Goal: Transaction & Acquisition: Book appointment/travel/reservation

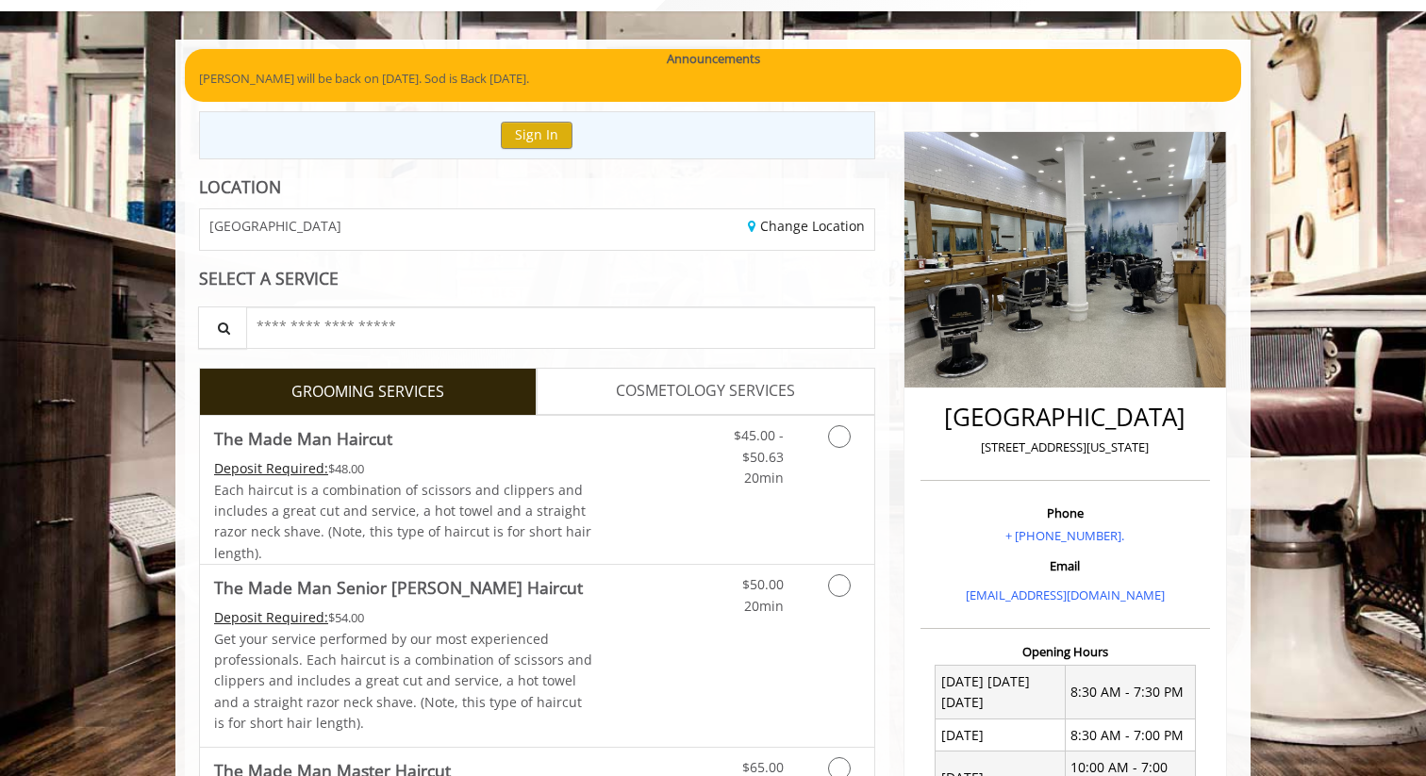
scroll to position [113, 0]
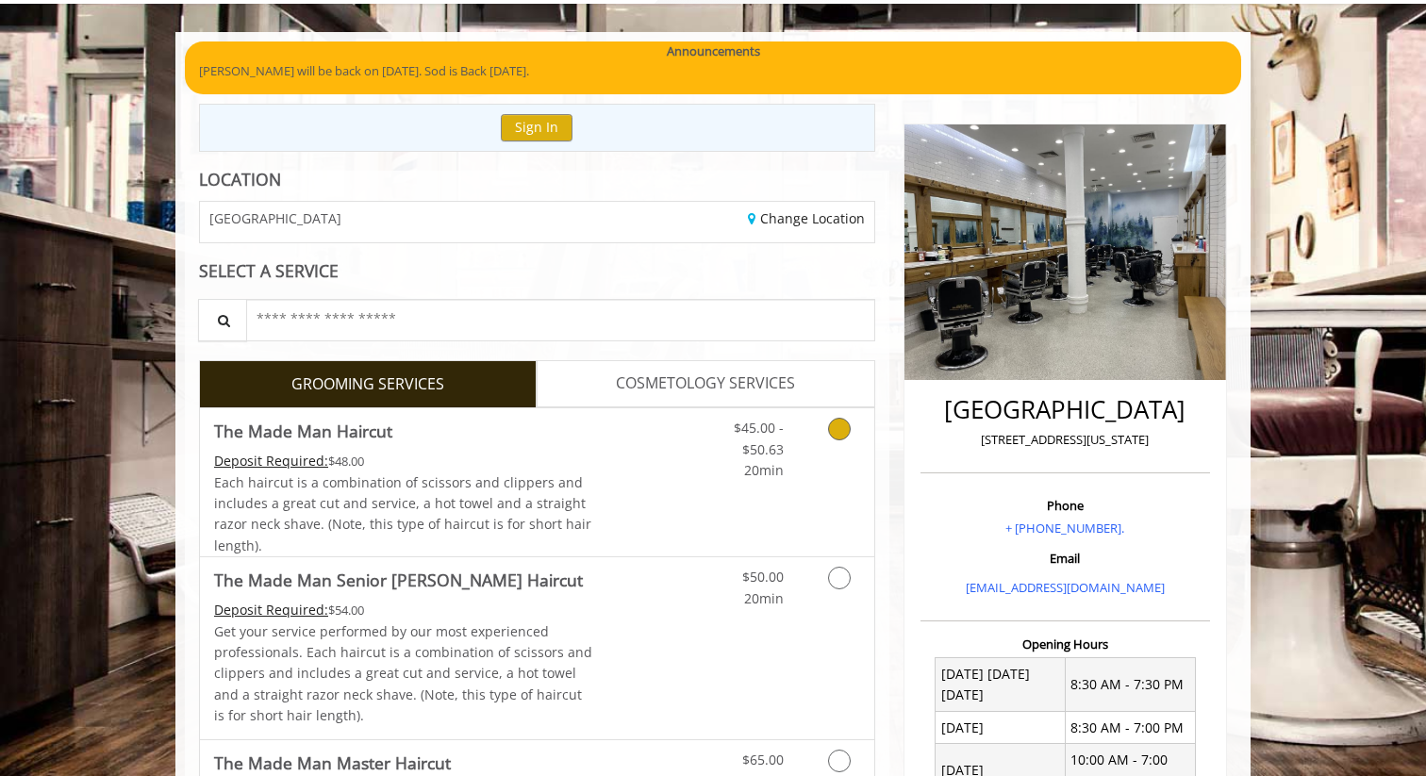
click at [372, 497] on span "Each haircut is a combination of scissors and clippers and includes a great cut…" at bounding box center [402, 514] width 377 height 81
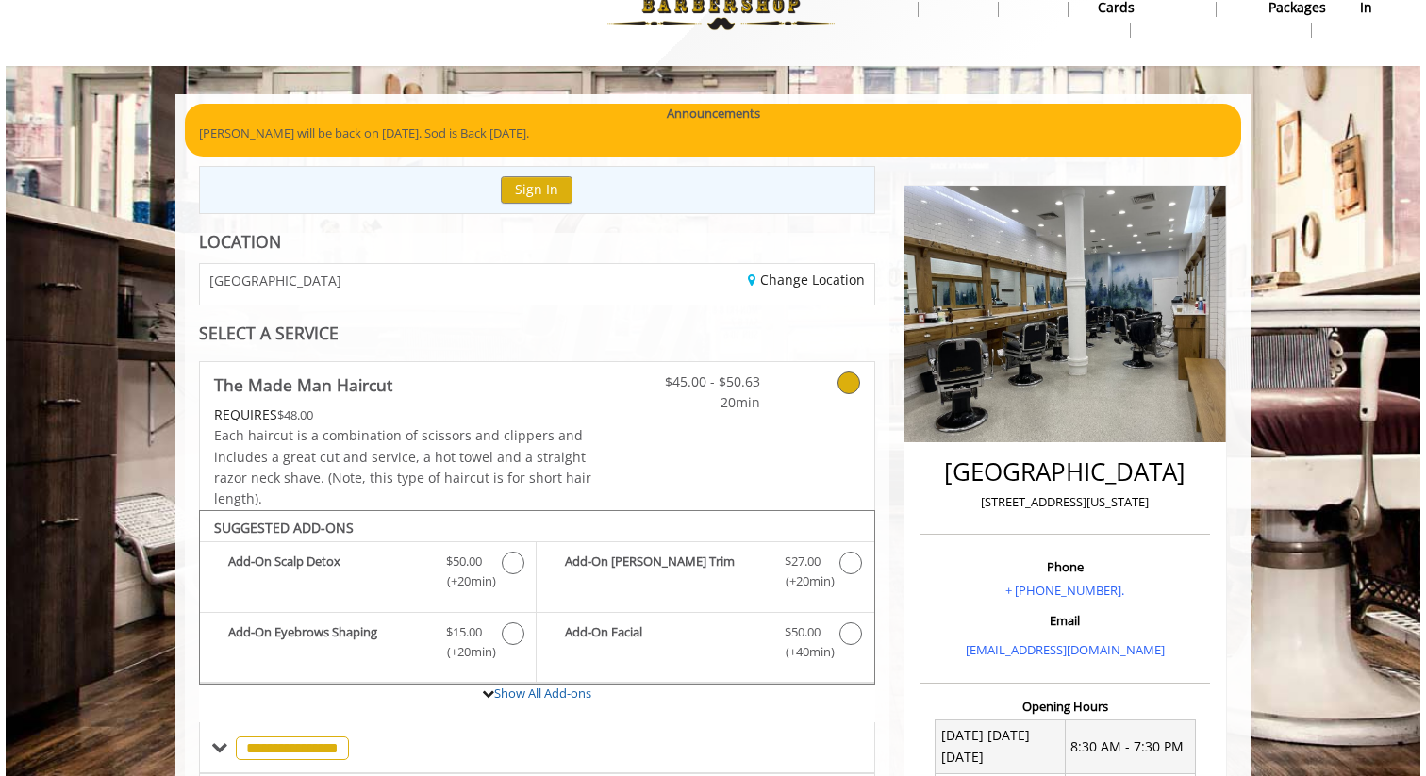
scroll to position [0, 0]
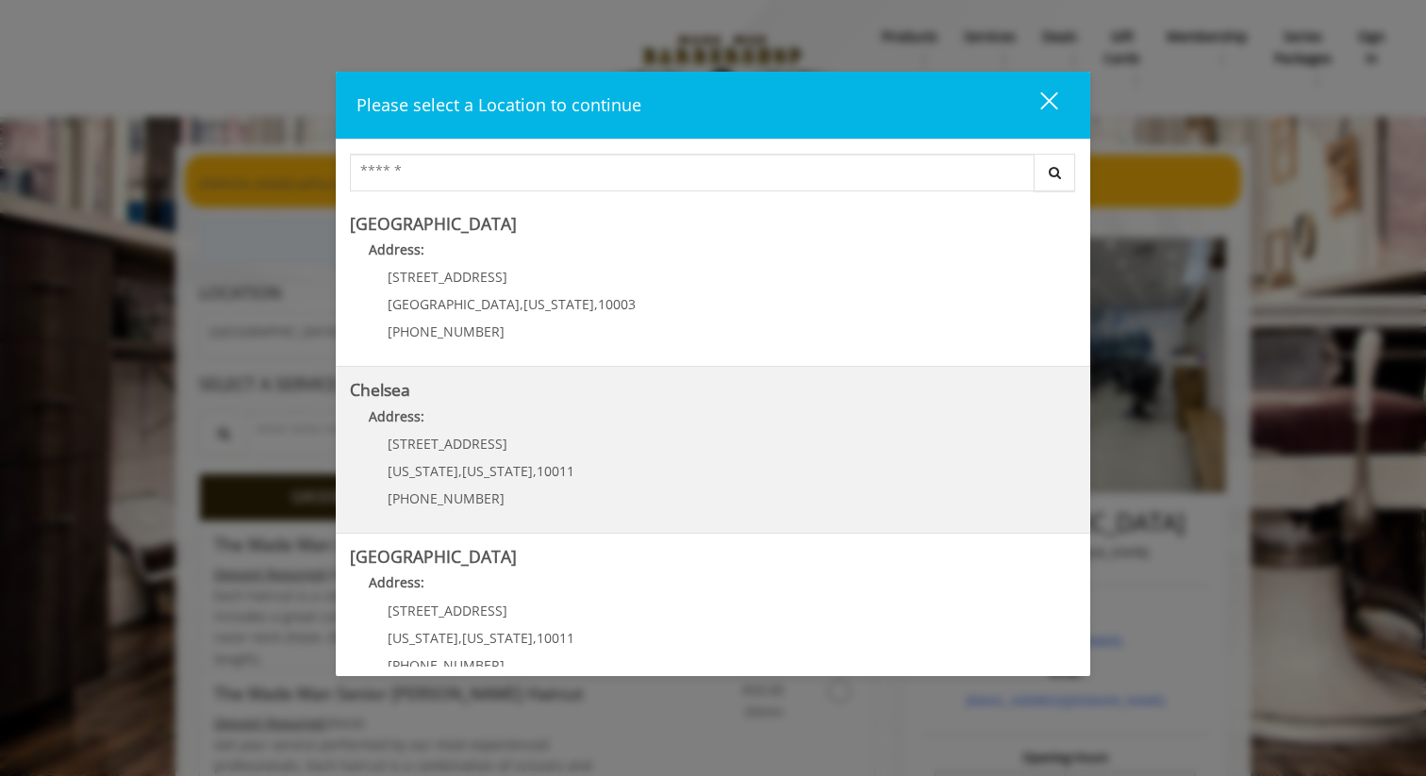
click at [462, 467] on span "[US_STATE]" at bounding box center [497, 471] width 71 height 18
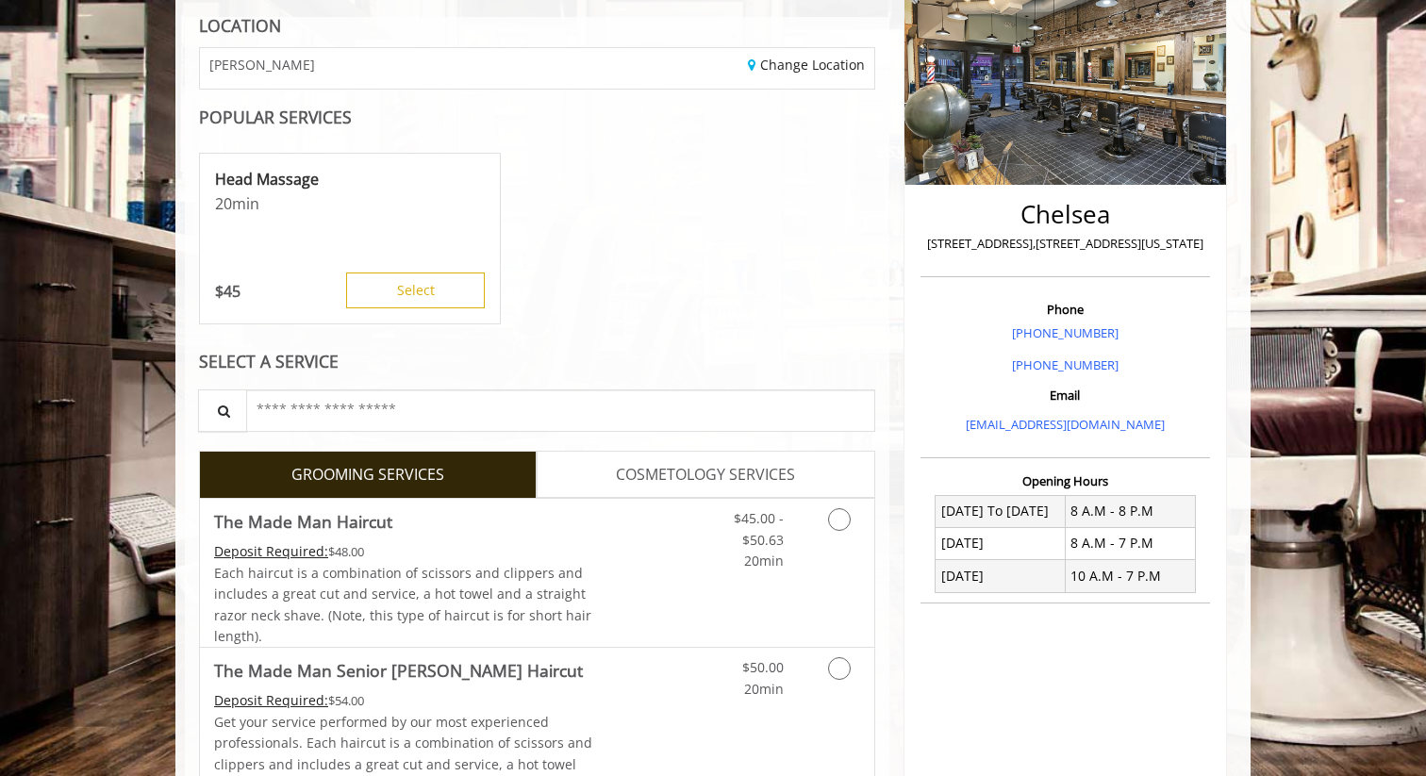
scroll to position [293, 0]
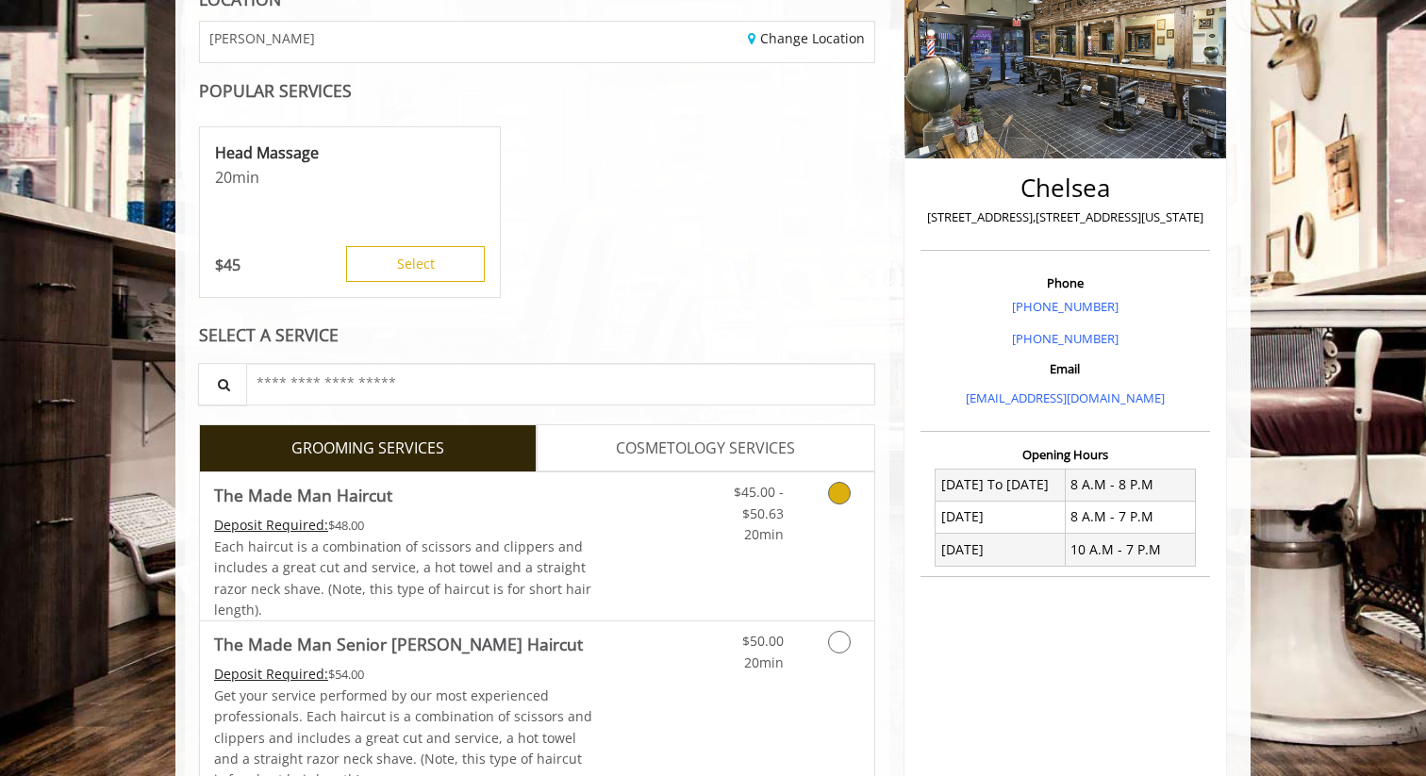
click at [341, 583] on span "Each haircut is a combination of scissors and clippers and includes a great cut…" at bounding box center [402, 578] width 377 height 81
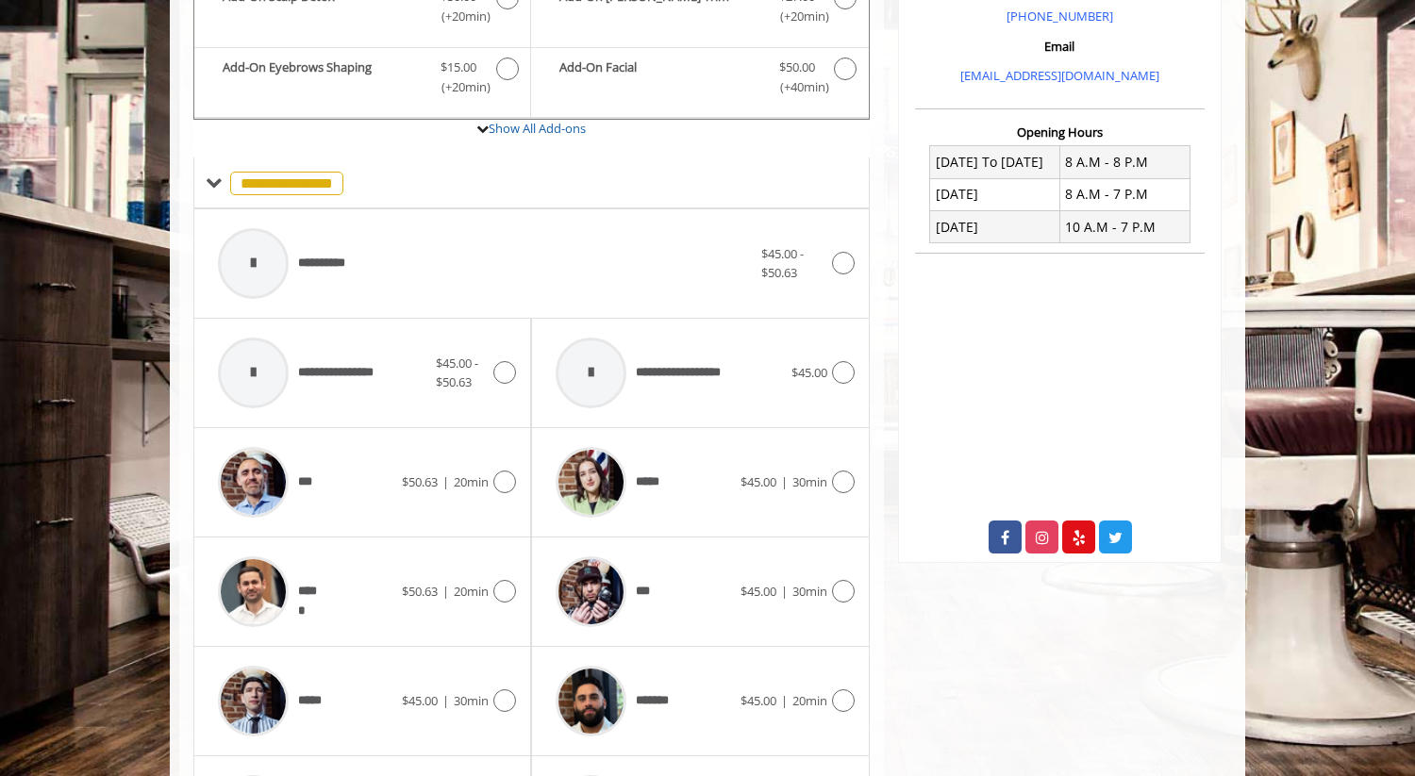
scroll to position [617, 0]
click at [843, 488] on icon at bounding box center [843, 481] width 23 height 23
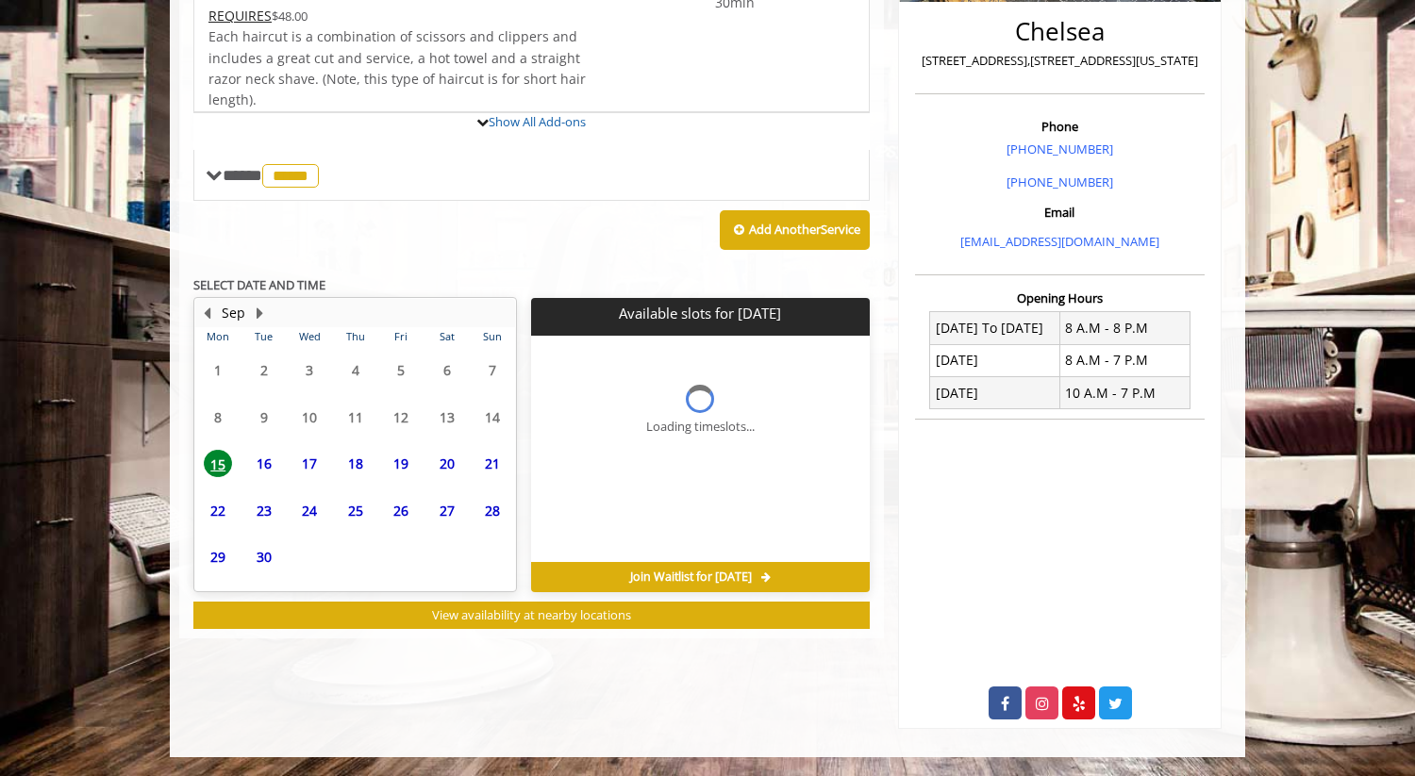
scroll to position [532, 0]
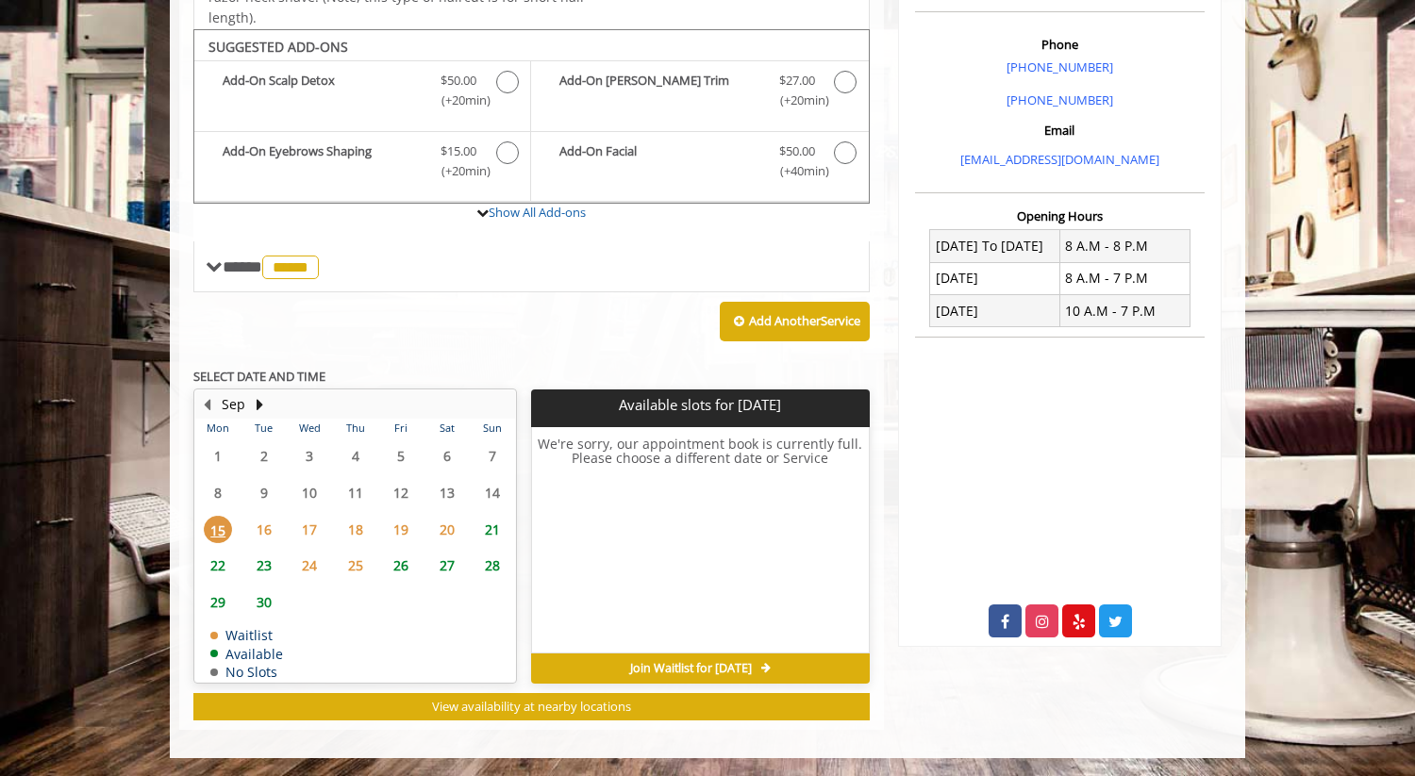
click at [267, 525] on span "16" at bounding box center [264, 529] width 28 height 27
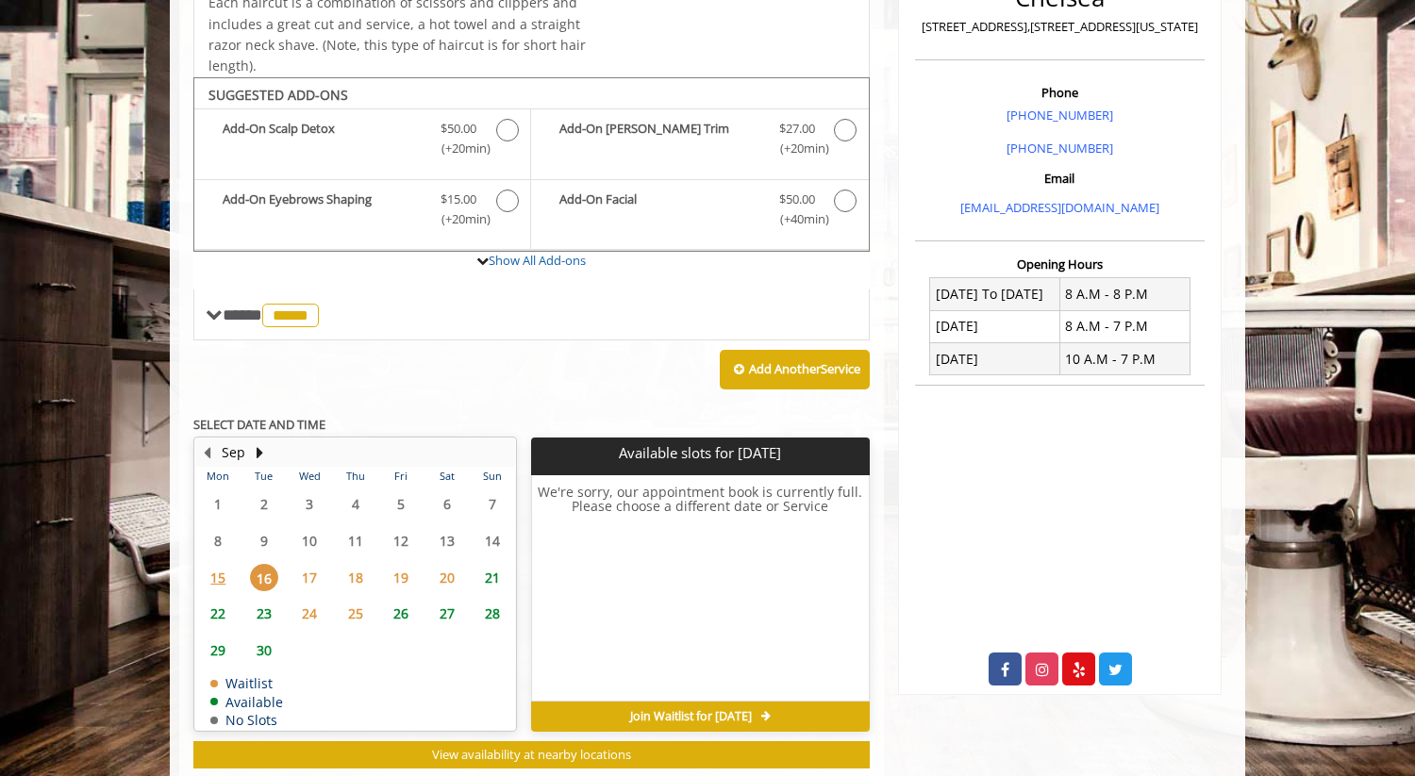
scroll to position [485, 0]
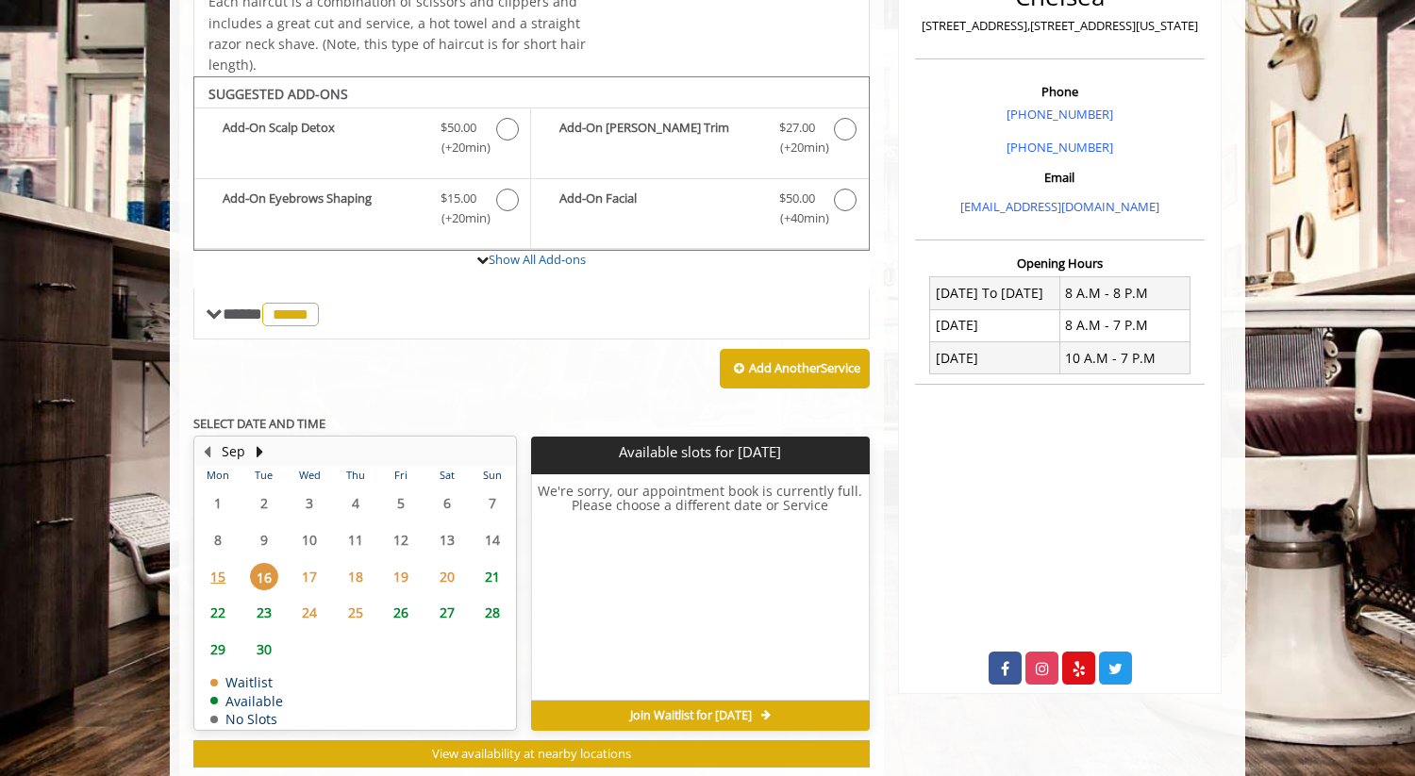
click at [311, 576] on span "17" at bounding box center [309, 576] width 28 height 27
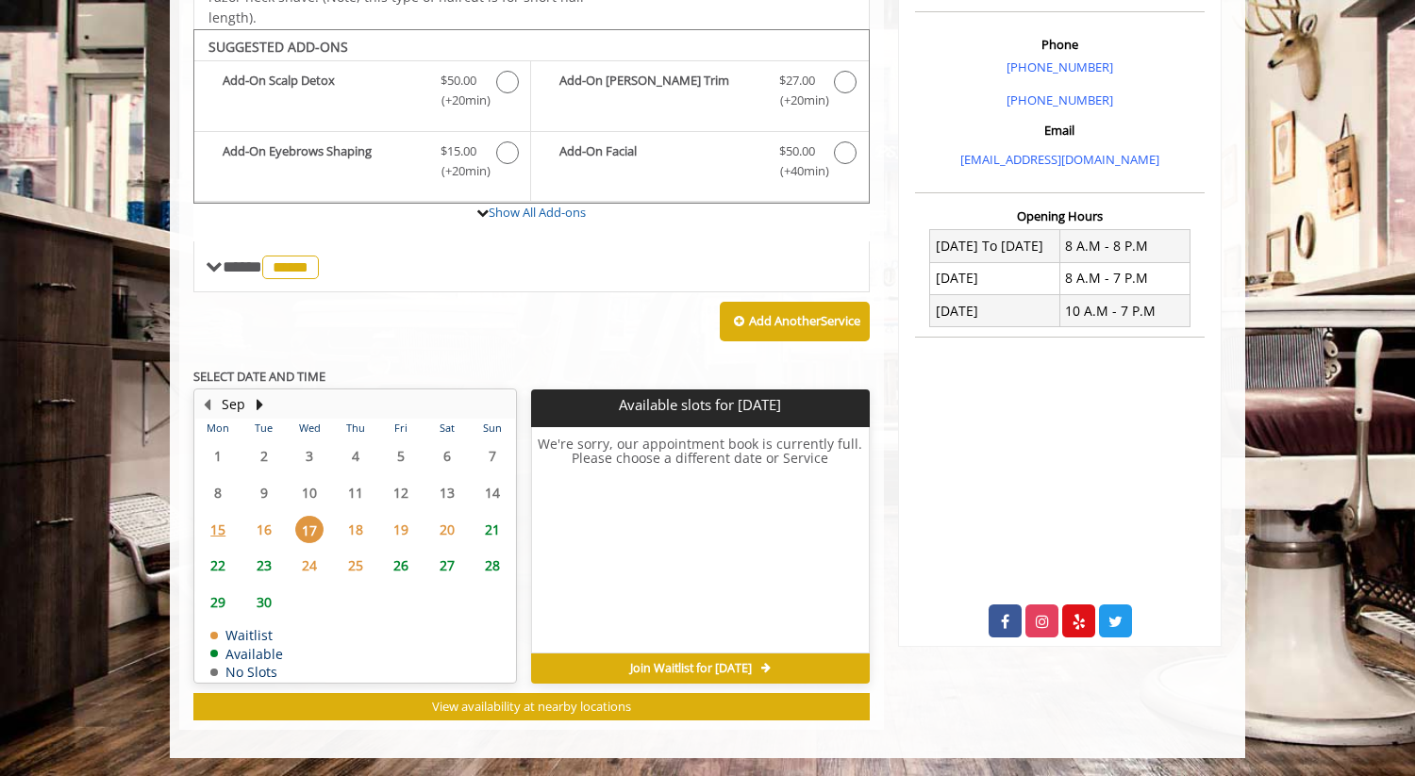
click at [495, 527] on span "21" at bounding box center [492, 529] width 28 height 27
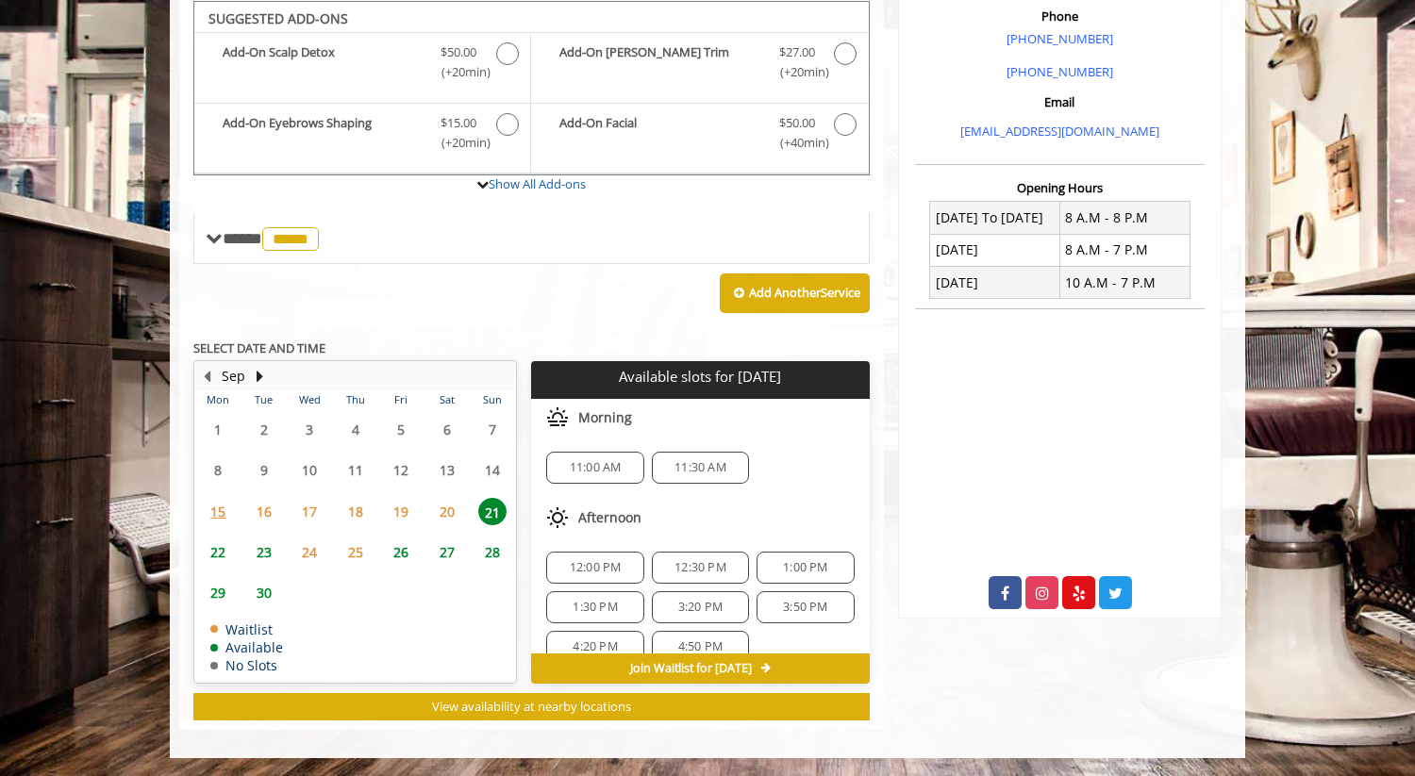
click at [611, 471] on span "11:00 AM" at bounding box center [596, 467] width 52 height 15
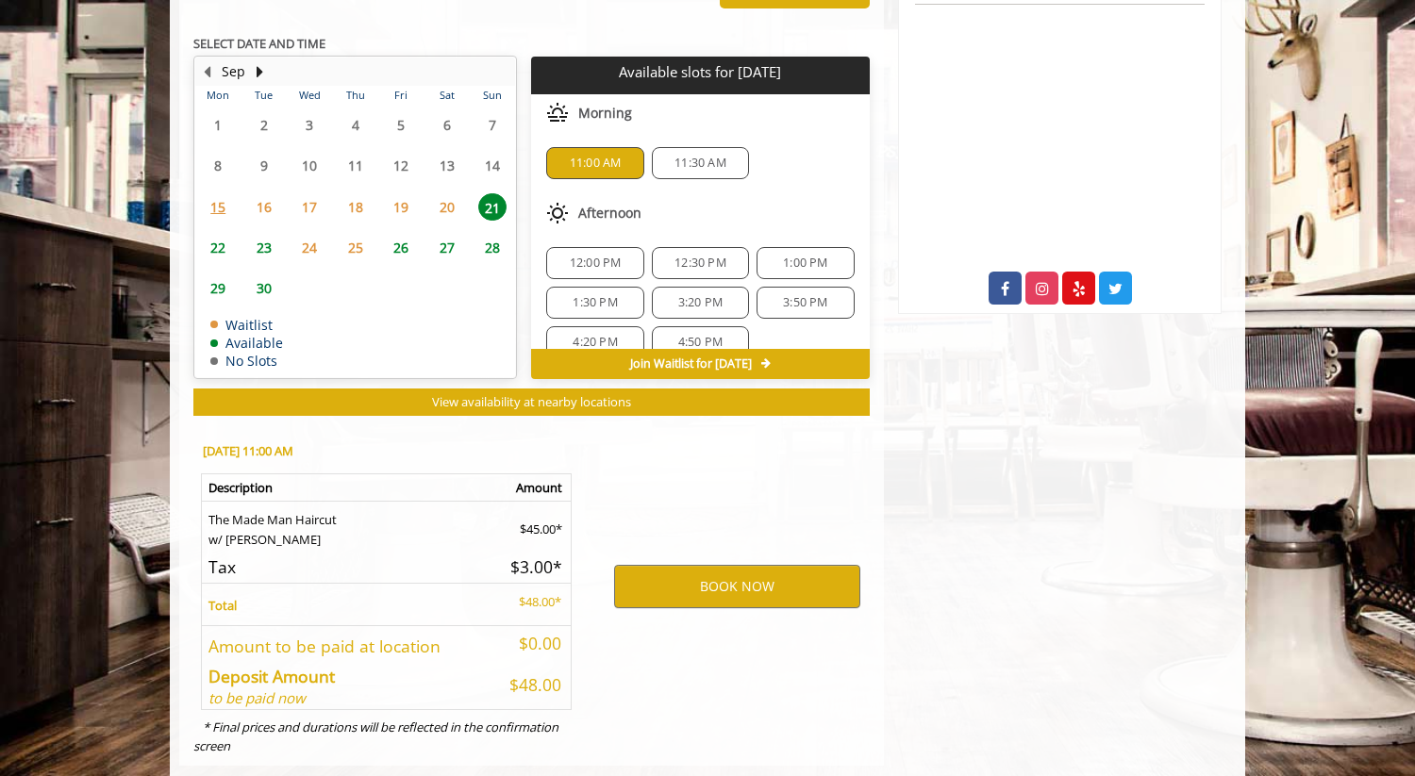
scroll to position [901, 0]
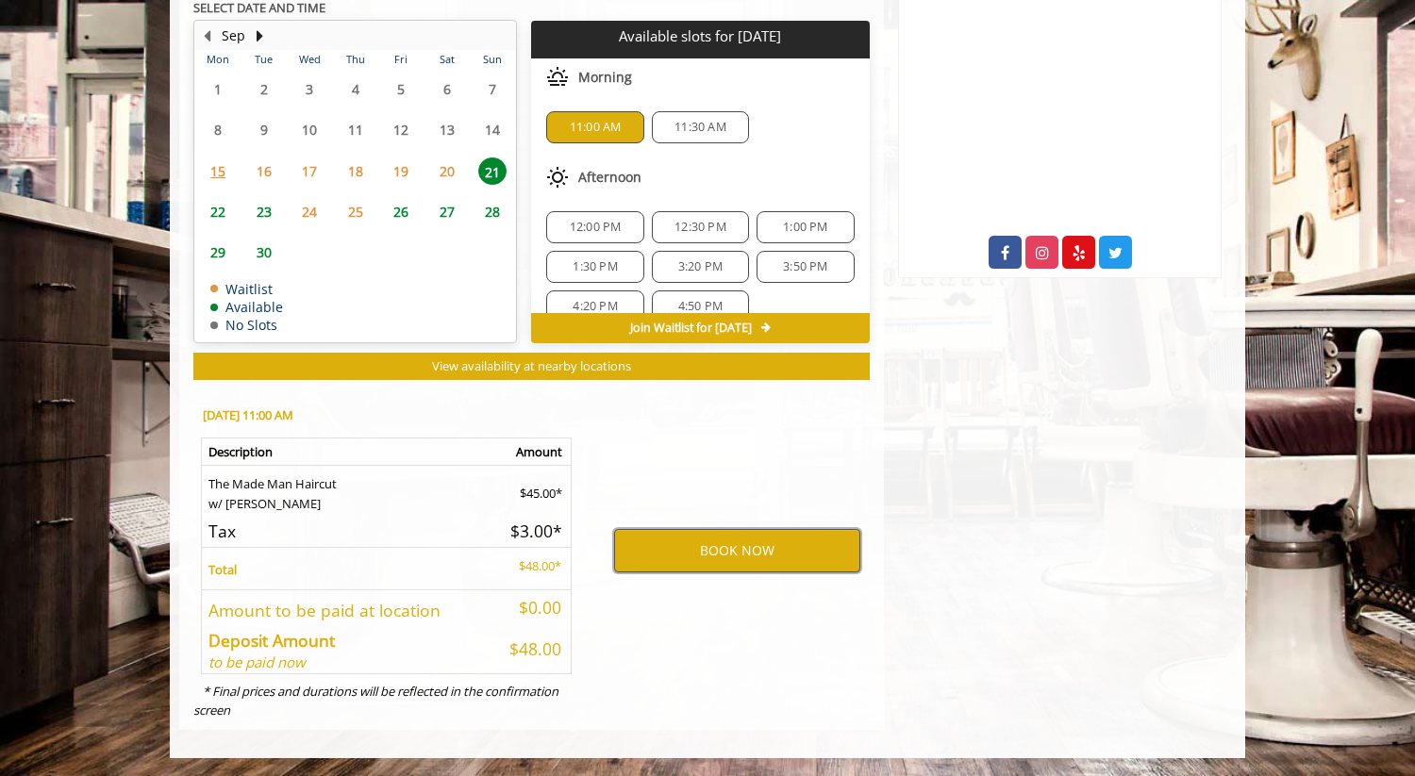
click at [718, 558] on button "BOOK NOW" at bounding box center [737, 550] width 246 height 43
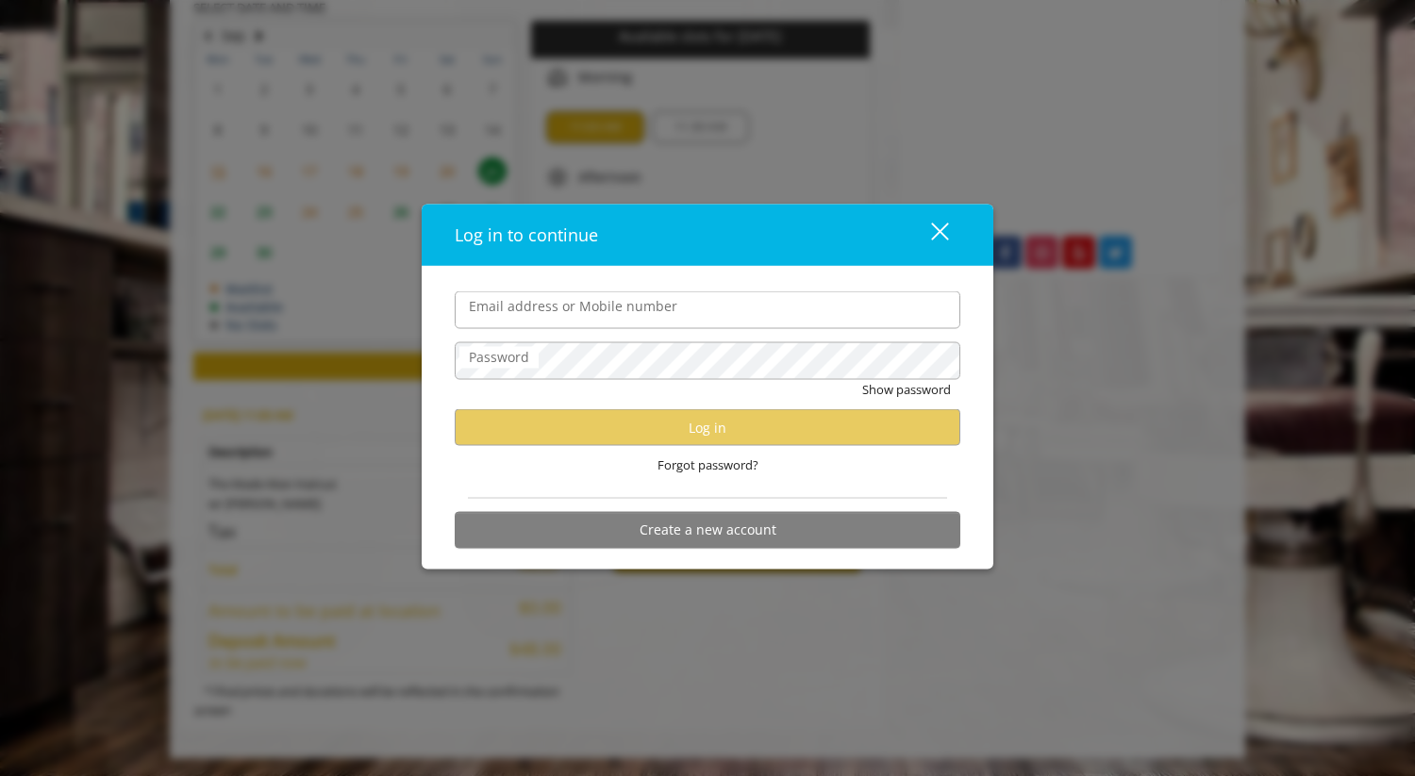
click at [834, 471] on div "Forgot password?" at bounding box center [708, 465] width 506 height 39
click at [940, 234] on div "close" at bounding box center [928, 235] width 38 height 28
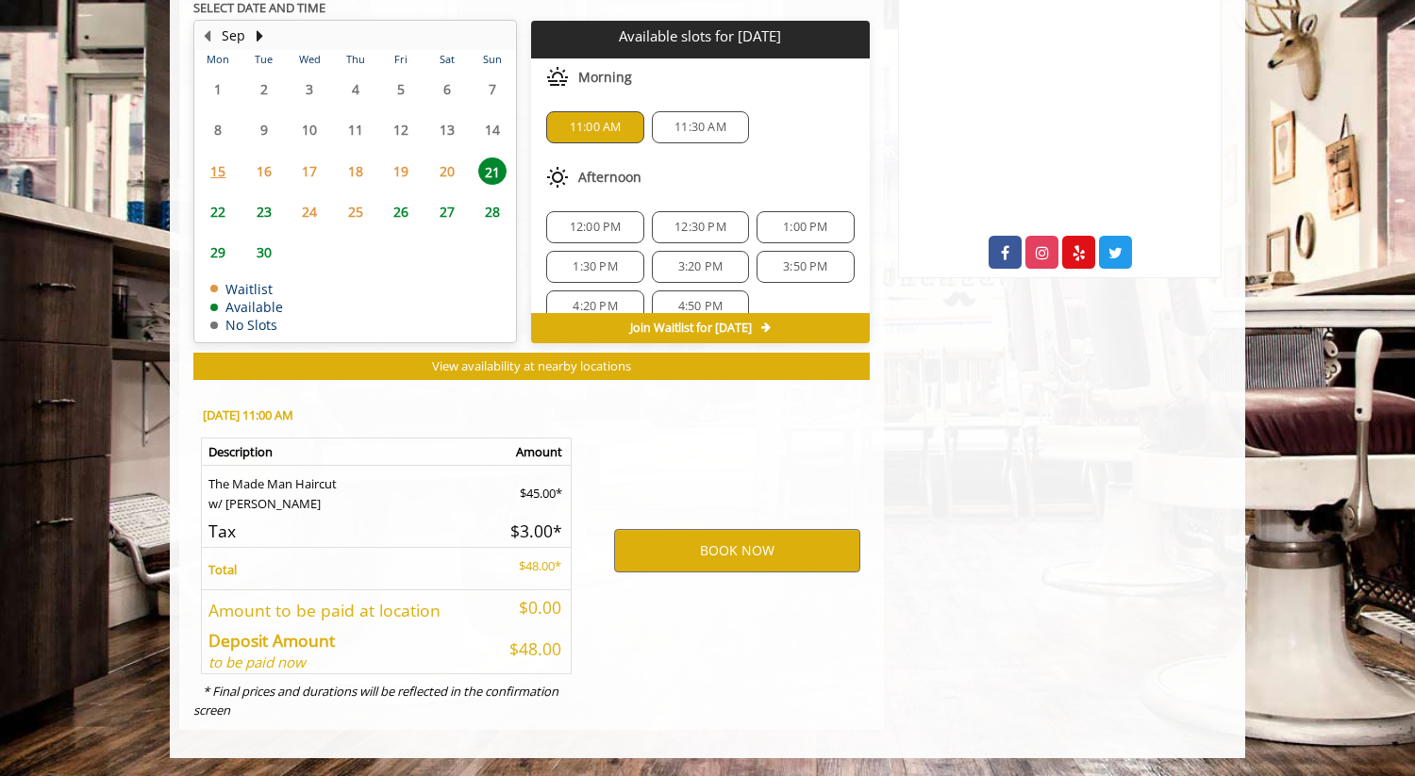
scroll to position [0, 0]
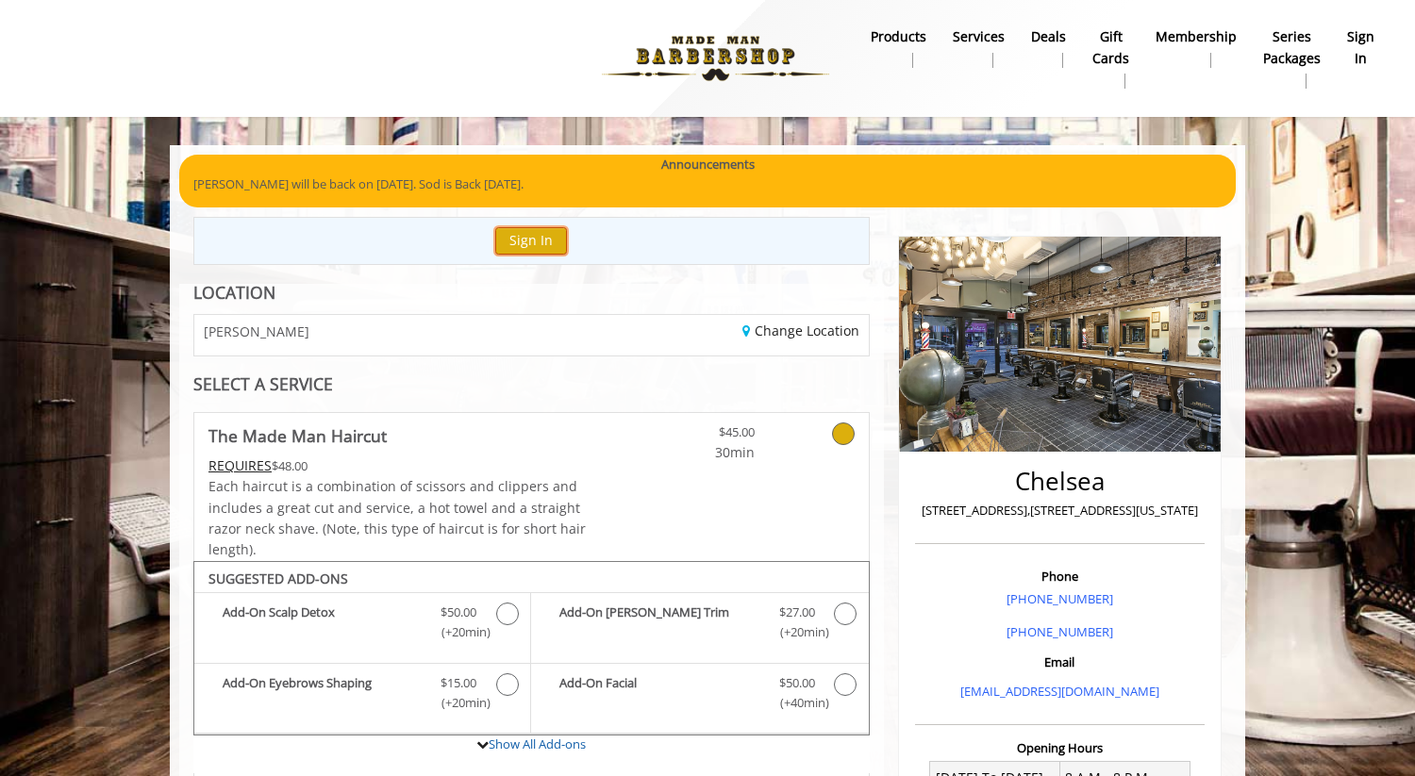
click at [535, 232] on button "Sign In" at bounding box center [531, 240] width 72 height 27
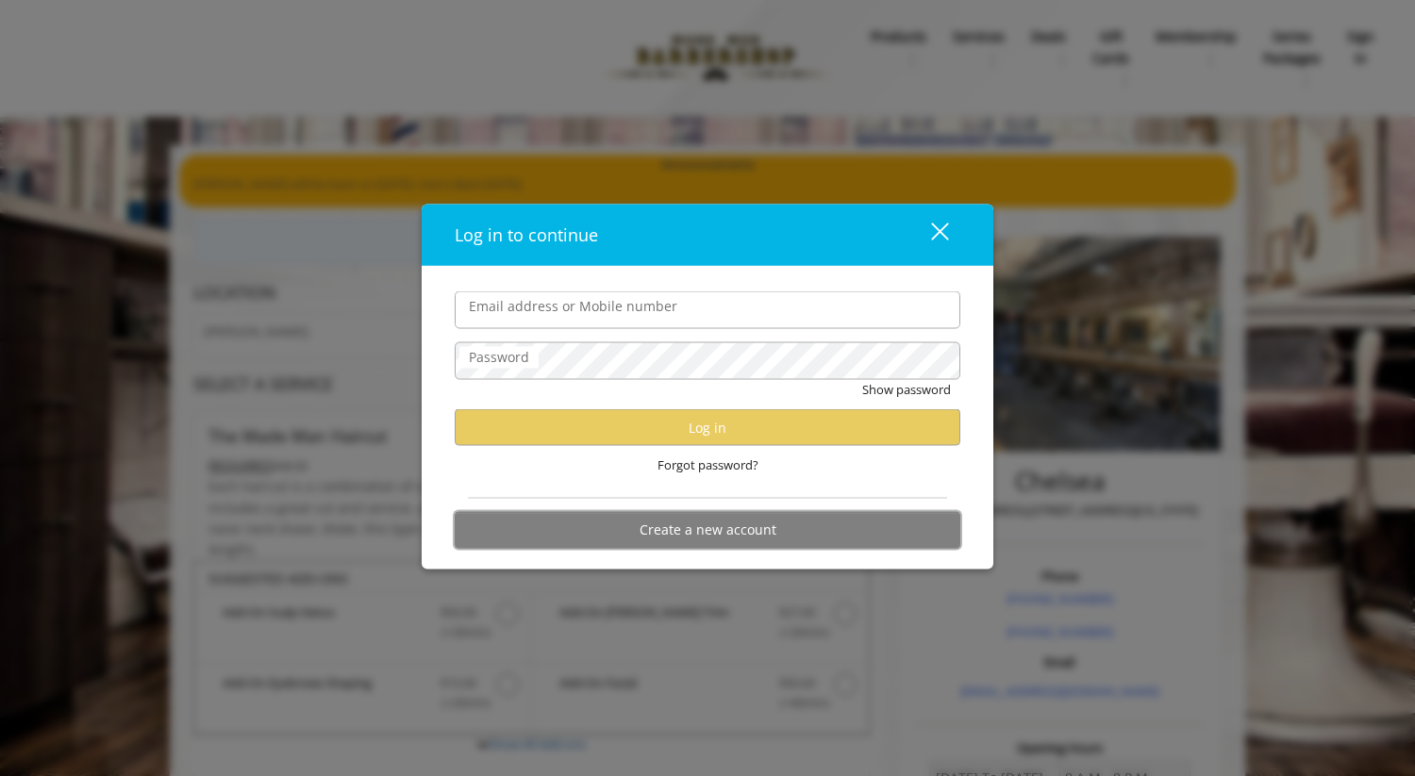
click at [670, 536] on button "Create a new account" at bounding box center [708, 529] width 506 height 37
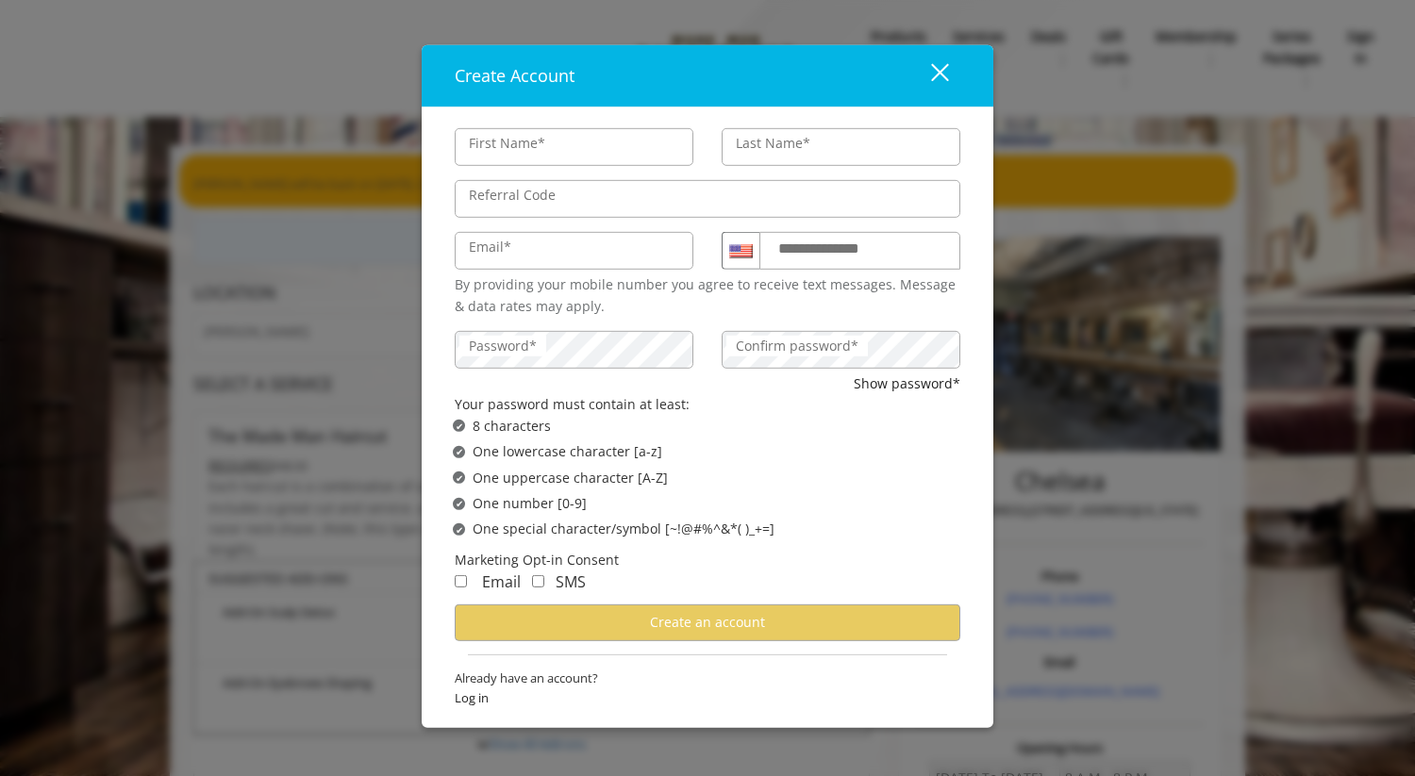
type input "******"
type input "*******"
click at [541, 252] on input "Email*" at bounding box center [574, 251] width 239 height 38
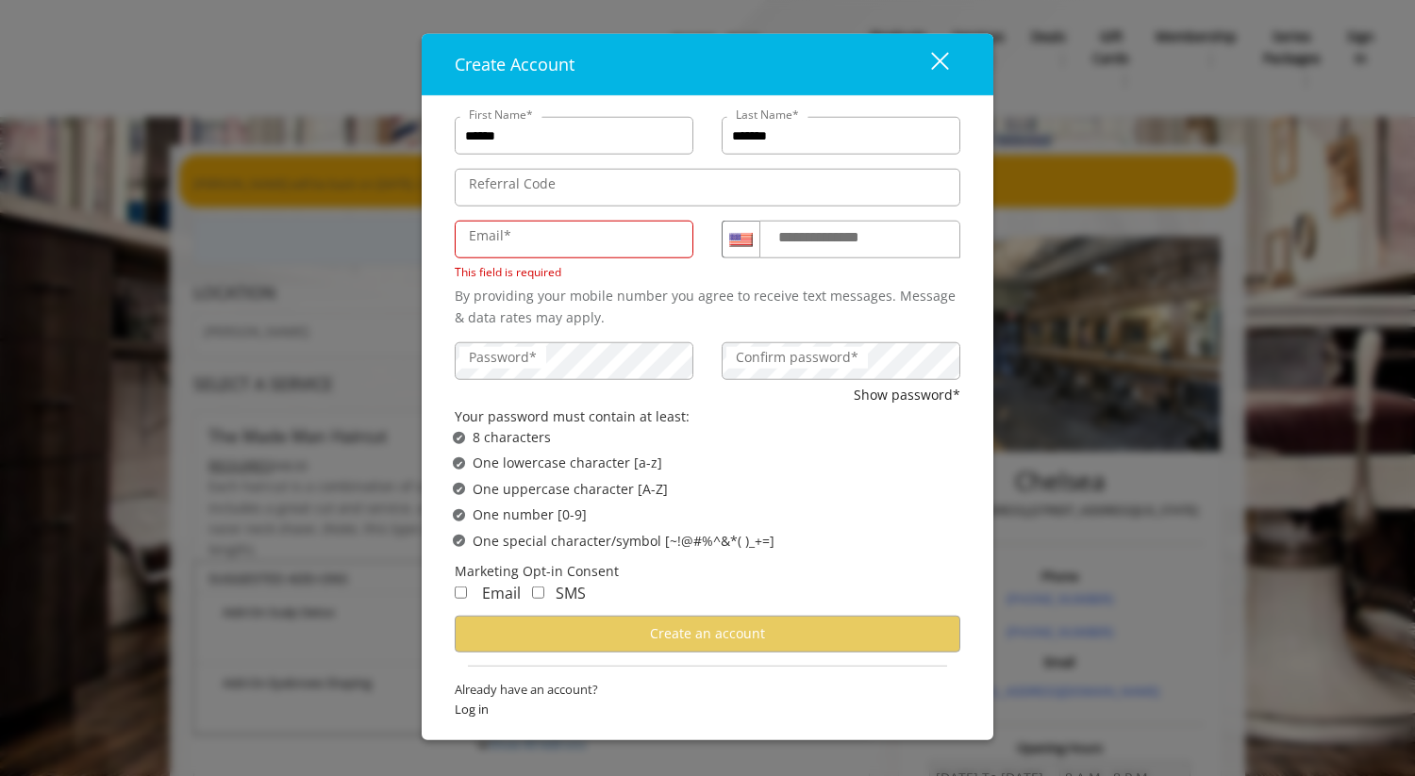
click at [513, 242] on label "Email*" at bounding box center [489, 235] width 61 height 21
click at [513, 242] on input "Email*" at bounding box center [574, 240] width 239 height 38
type input "**********"
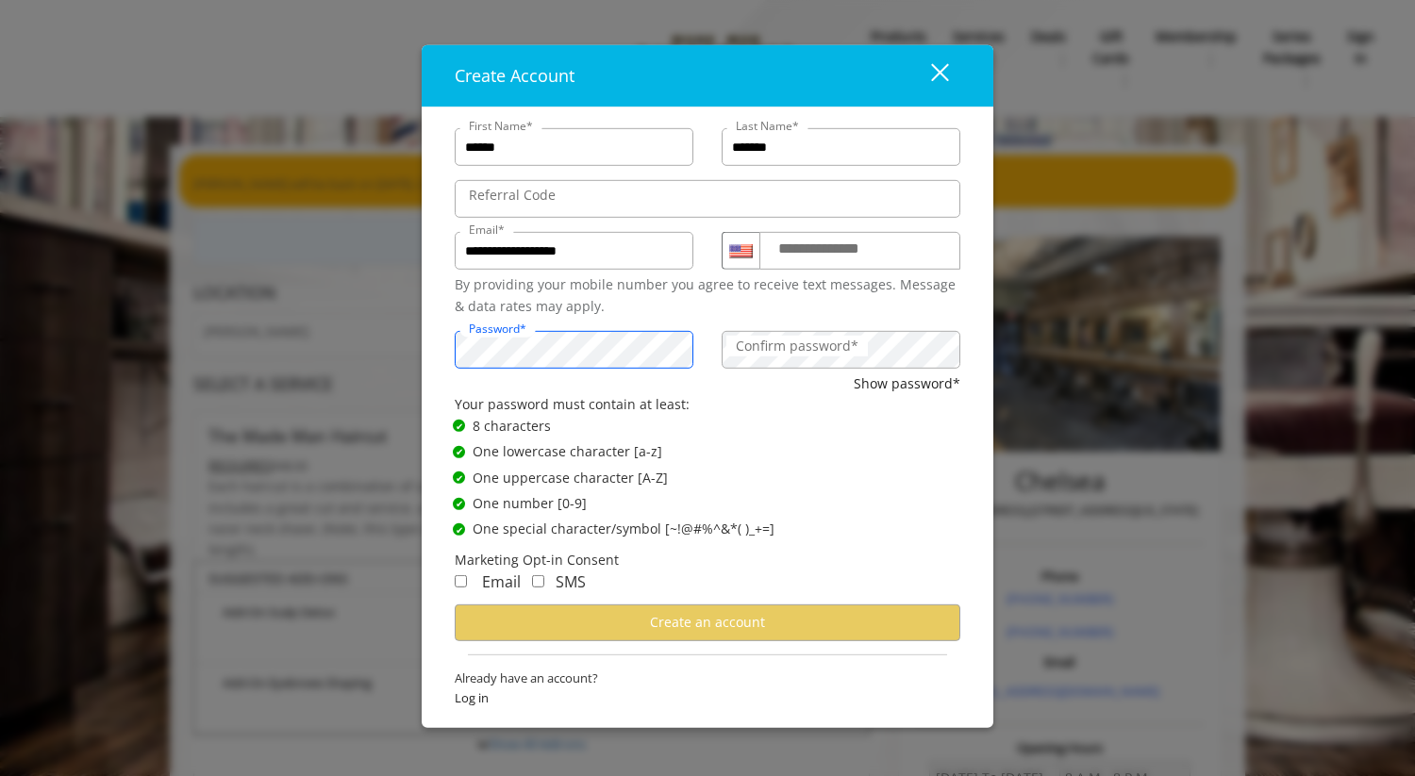
click at [581, 358] on div "Password*" at bounding box center [574, 348] width 267 height 52
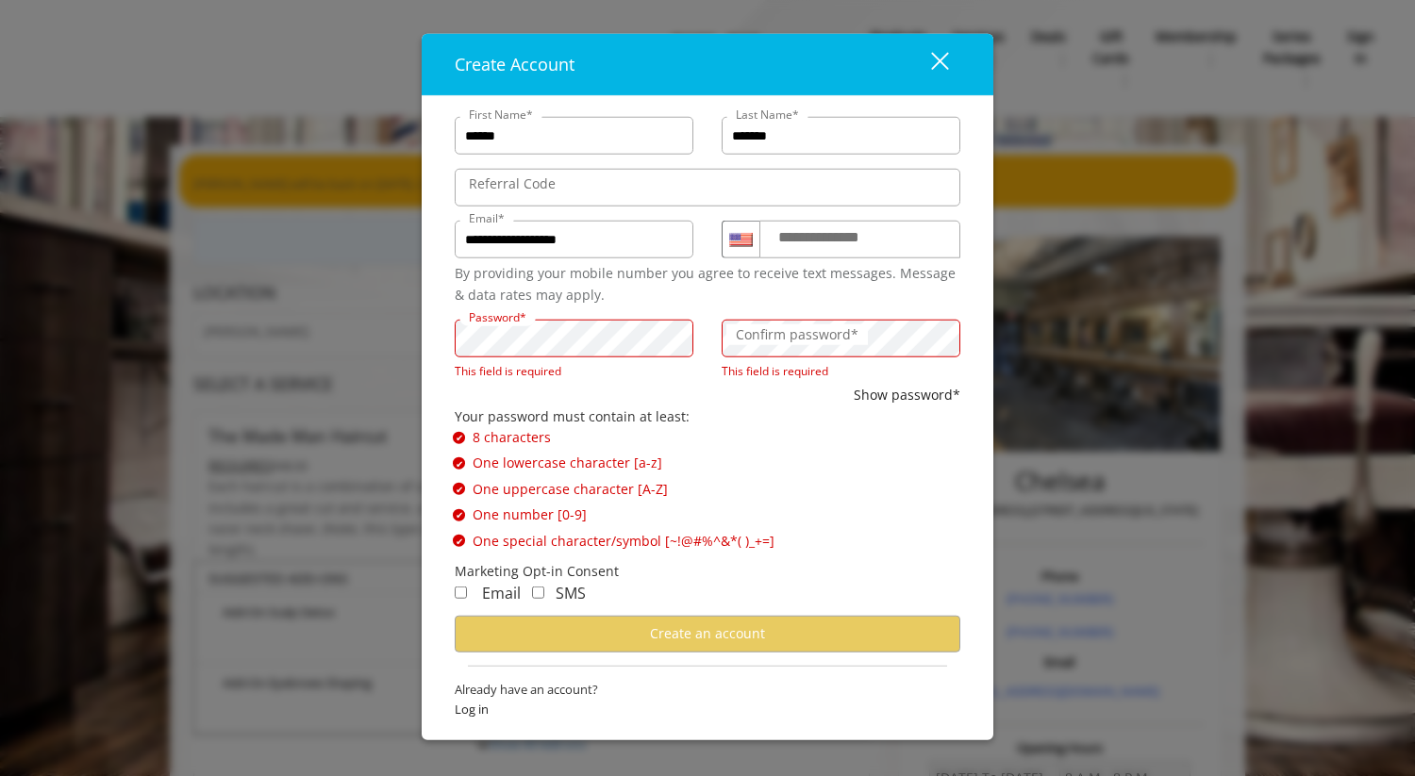
click at [818, 247] on label "**********" at bounding box center [837, 237] width 136 height 25
click at [818, 247] on input "**********" at bounding box center [859, 240] width 201 height 38
type input "**********"
click at [857, 513] on div "✔ Password not satisfies One number [0-9]" at bounding box center [714, 515] width 522 height 21
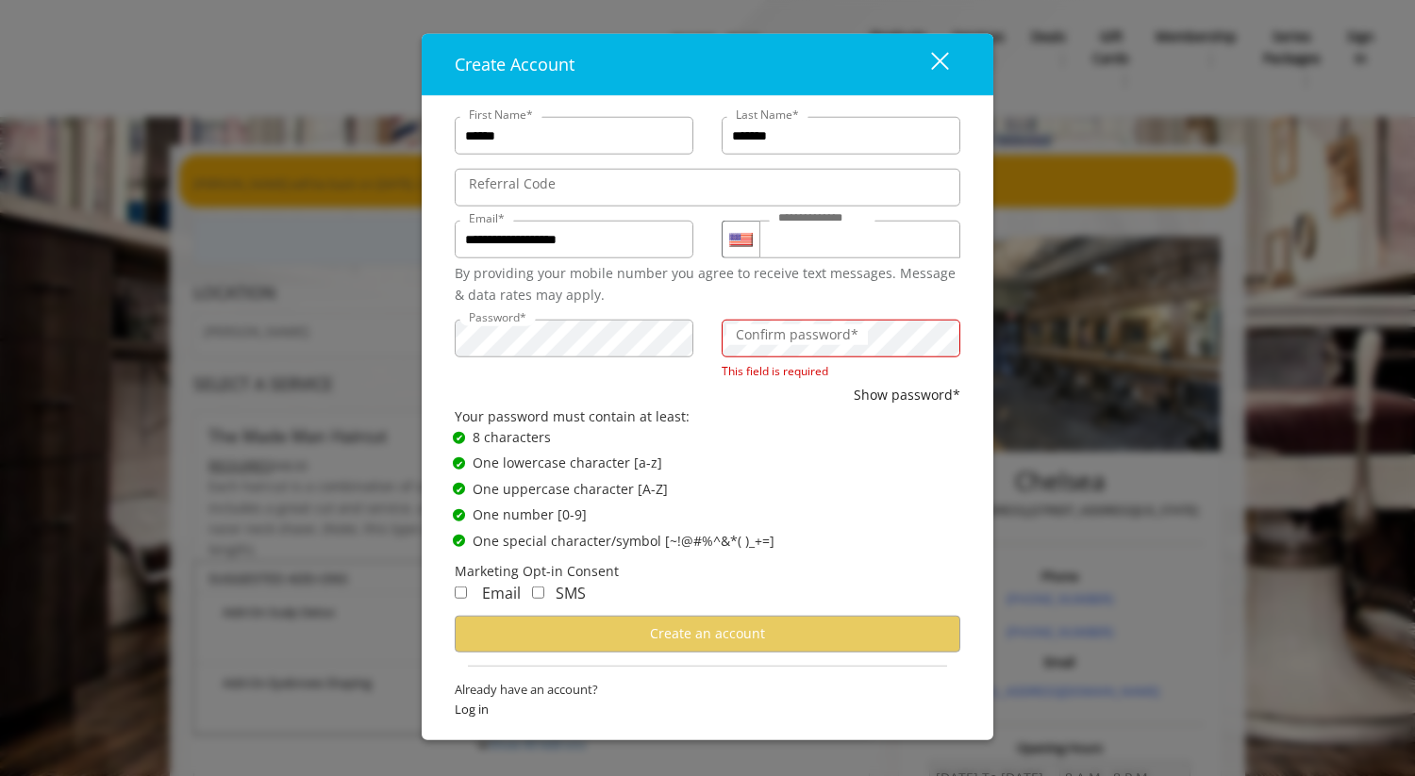
click at [850, 339] on label "Confirm password*" at bounding box center [796, 335] width 141 height 21
click at [814, 327] on label "Confirm password*" at bounding box center [796, 335] width 141 height 21
click at [813, 326] on label "Confirm password*" at bounding box center [796, 335] width 141 height 21
click at [825, 340] on label "Confirm password*" at bounding box center [796, 335] width 141 height 21
click at [852, 553] on form "**********" at bounding box center [708, 418] width 506 height 621
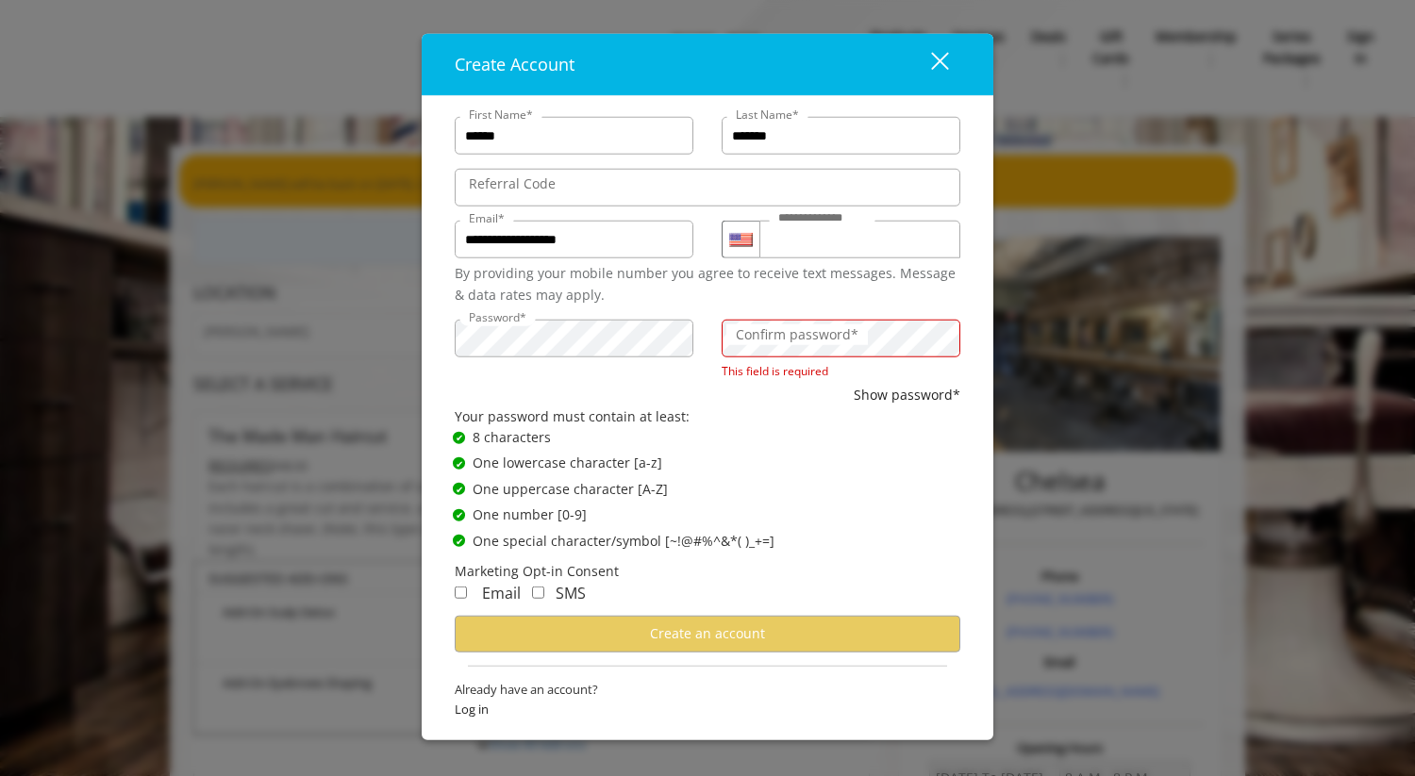
click at [813, 334] on label "Confirm password*" at bounding box center [796, 335] width 141 height 21
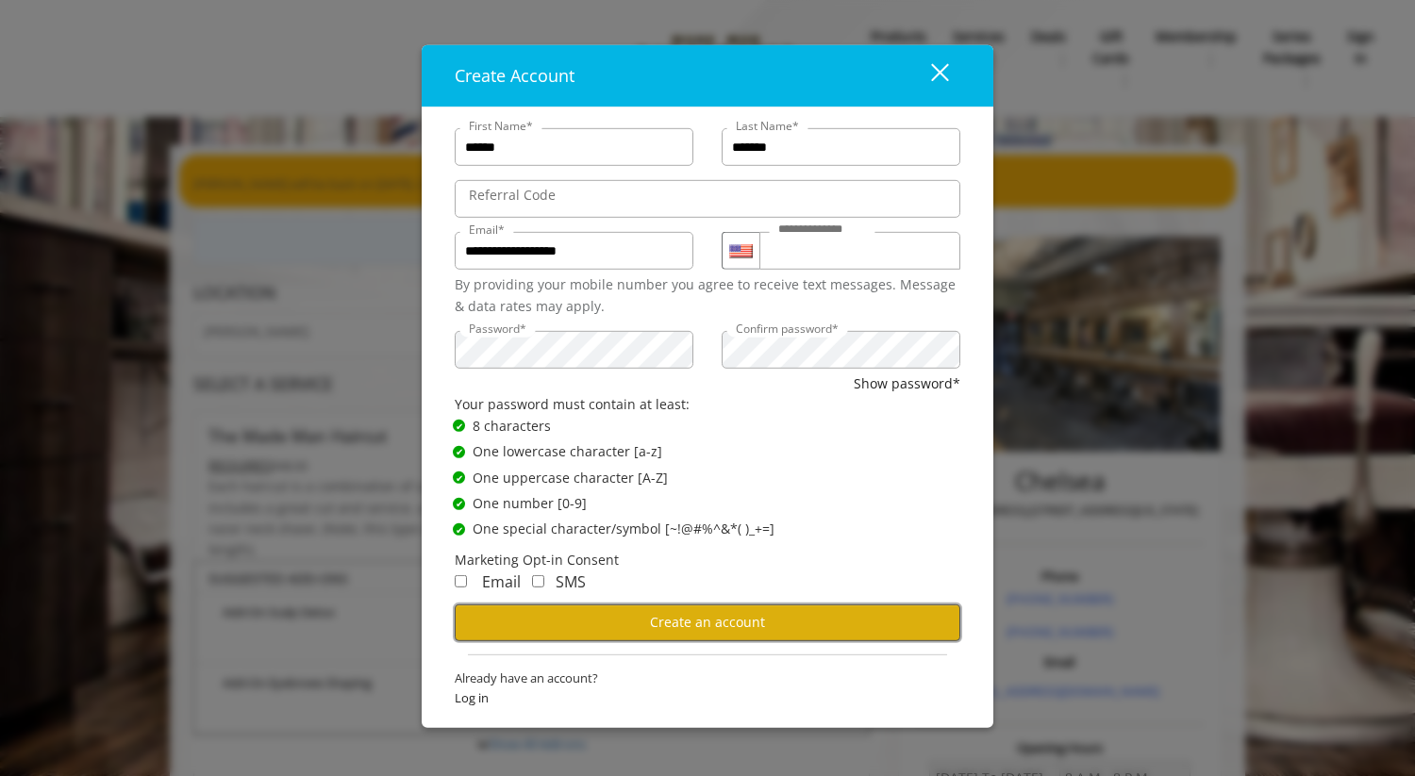
click at [725, 618] on span "Create an account" at bounding box center [707, 622] width 115 height 18
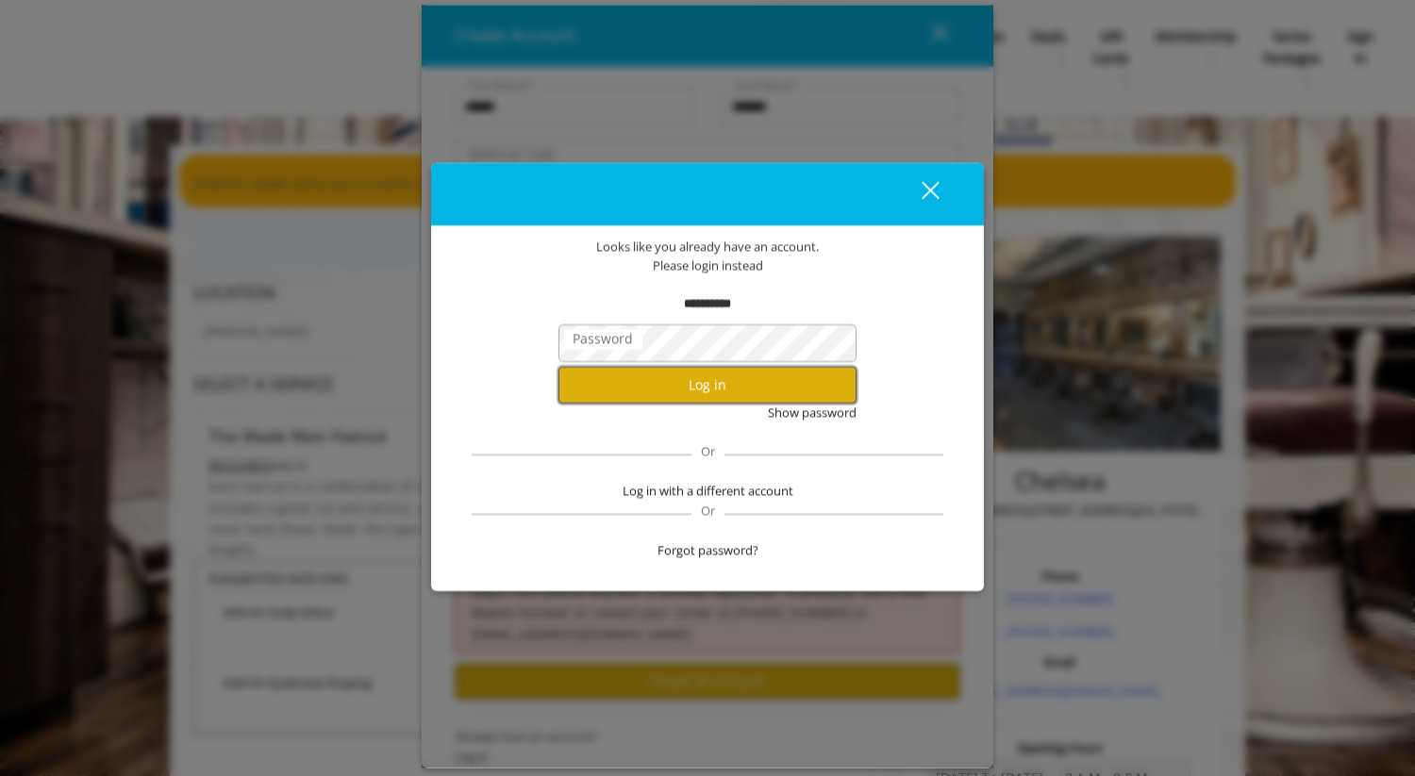
click at [698, 382] on button "Log in" at bounding box center [707, 385] width 298 height 37
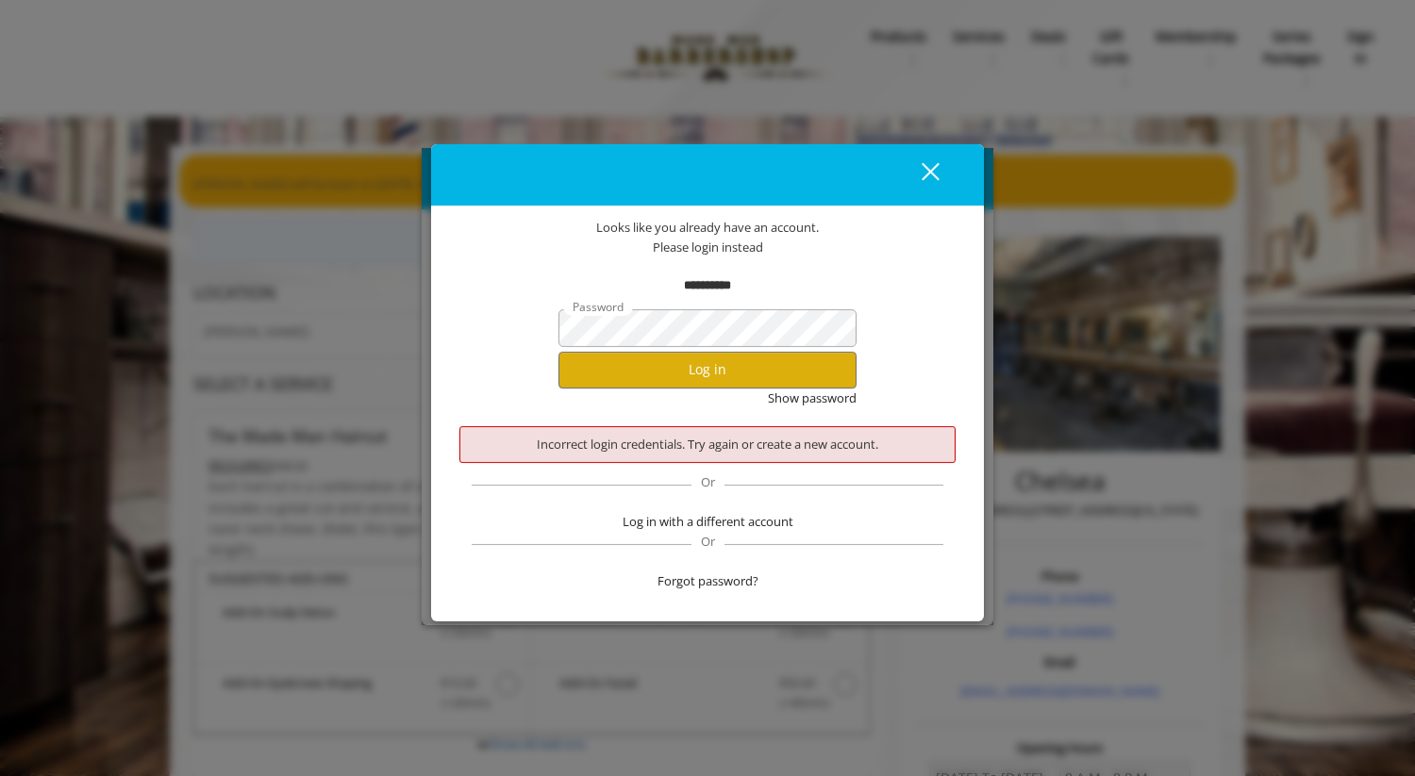
click at [927, 280] on div "**********" at bounding box center [707, 286] width 496 height 20
click at [931, 171] on div "close dialog" at bounding box center [931, 171] width 18 height 18
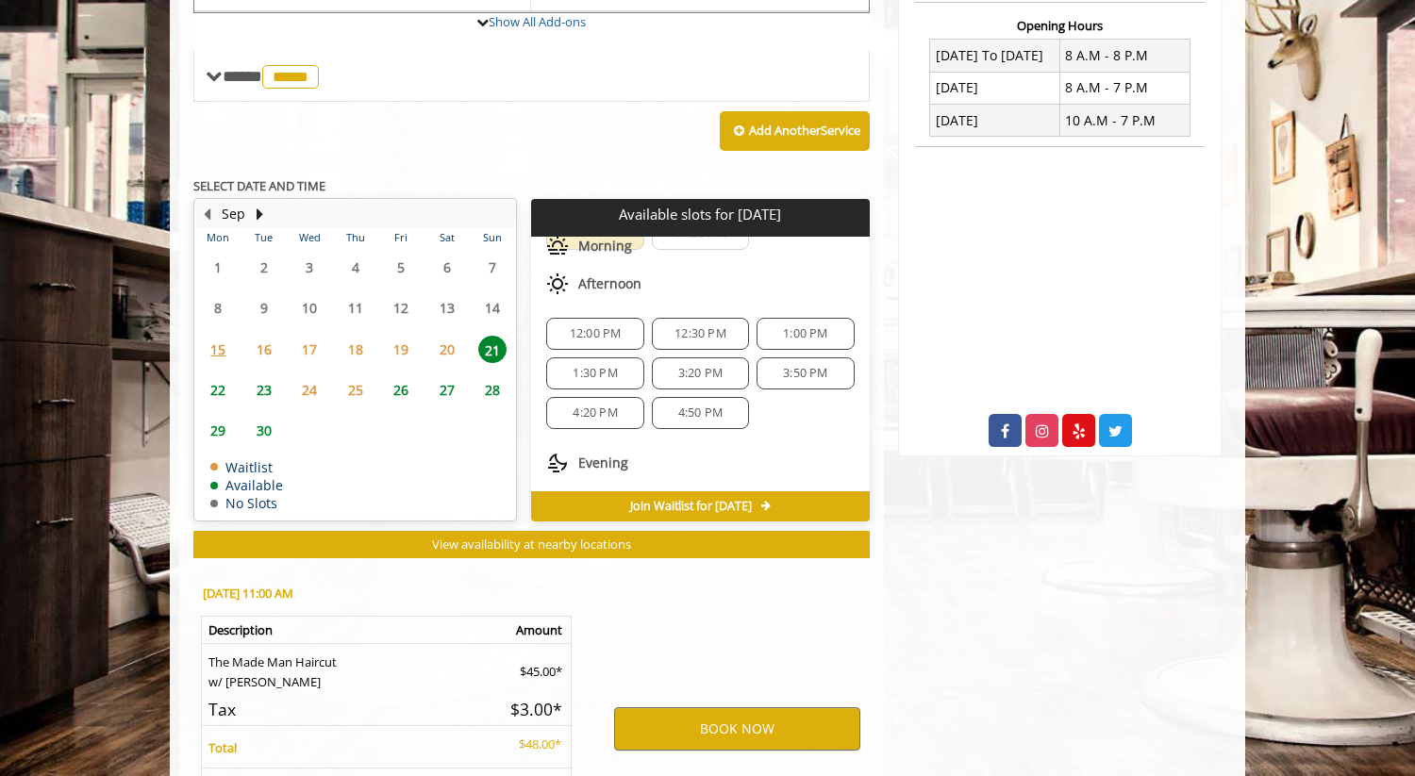
scroll to position [84, 0]
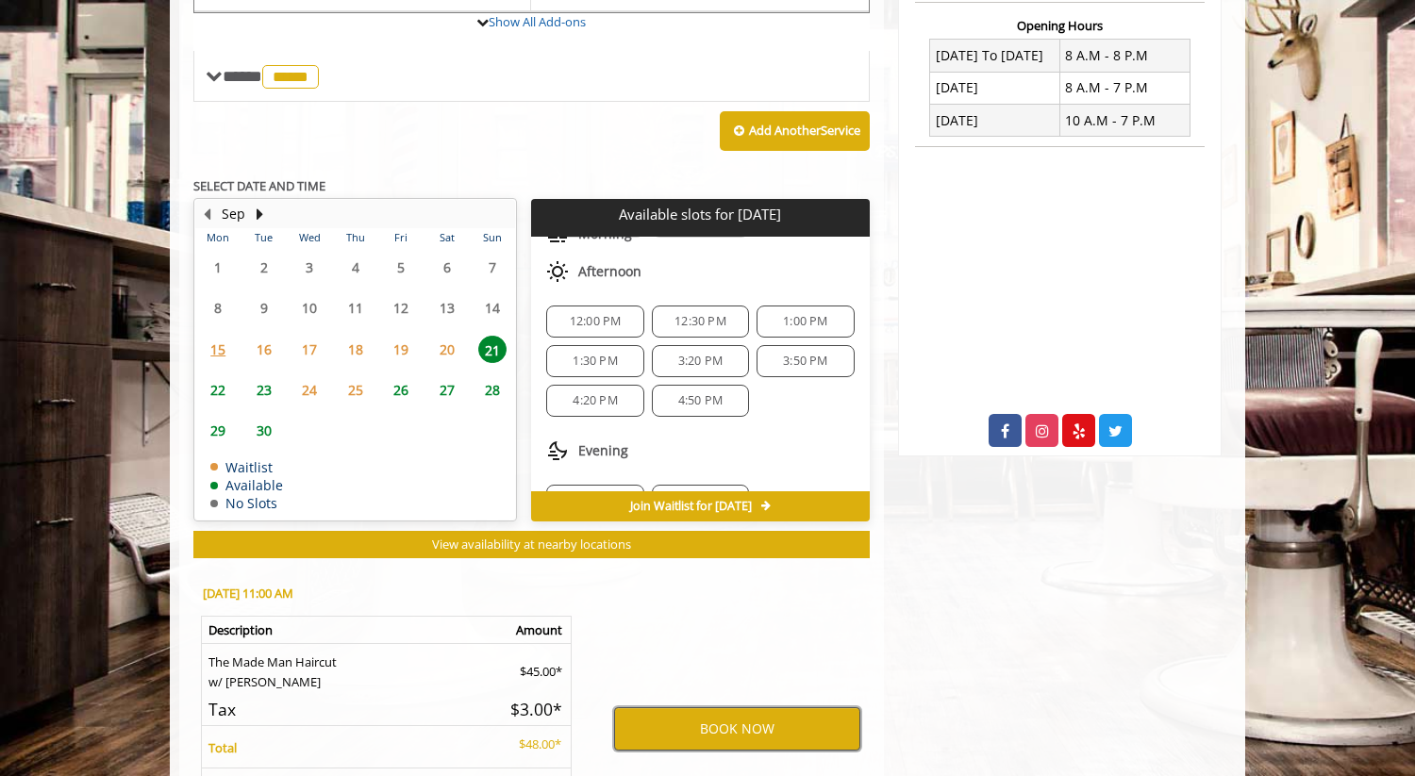
click at [738, 725] on button "BOOK NOW" at bounding box center [737, 728] width 246 height 43
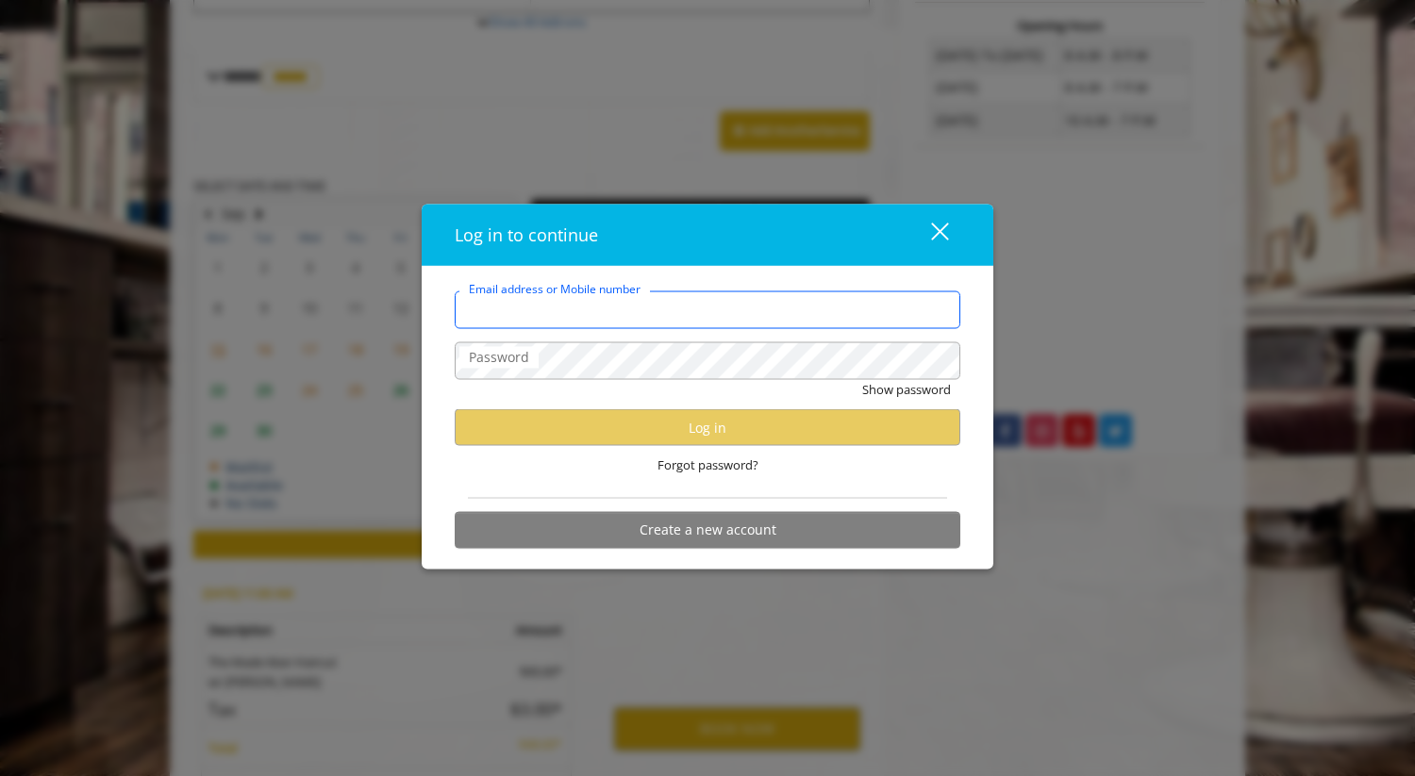
type input "**********"
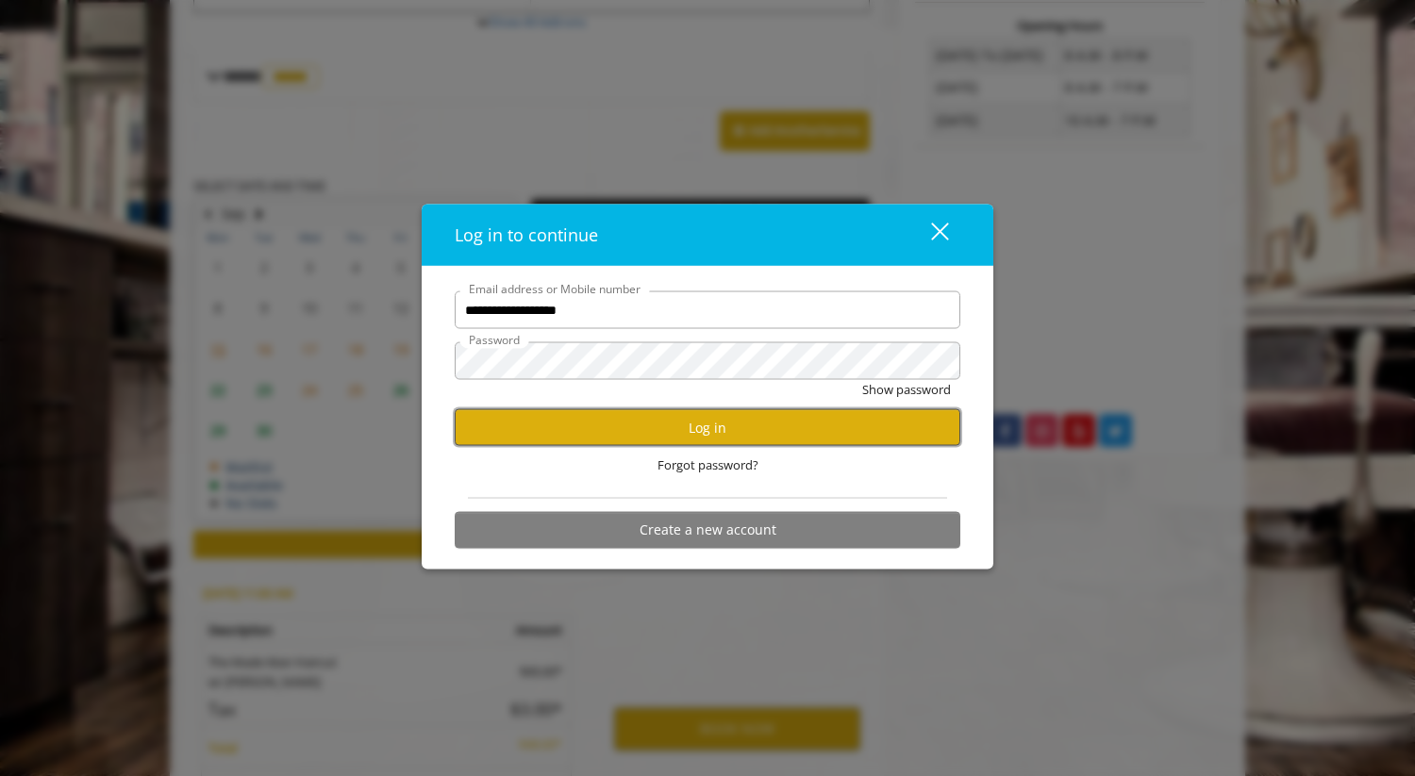
click at [690, 424] on button "Log in" at bounding box center [708, 427] width 506 height 37
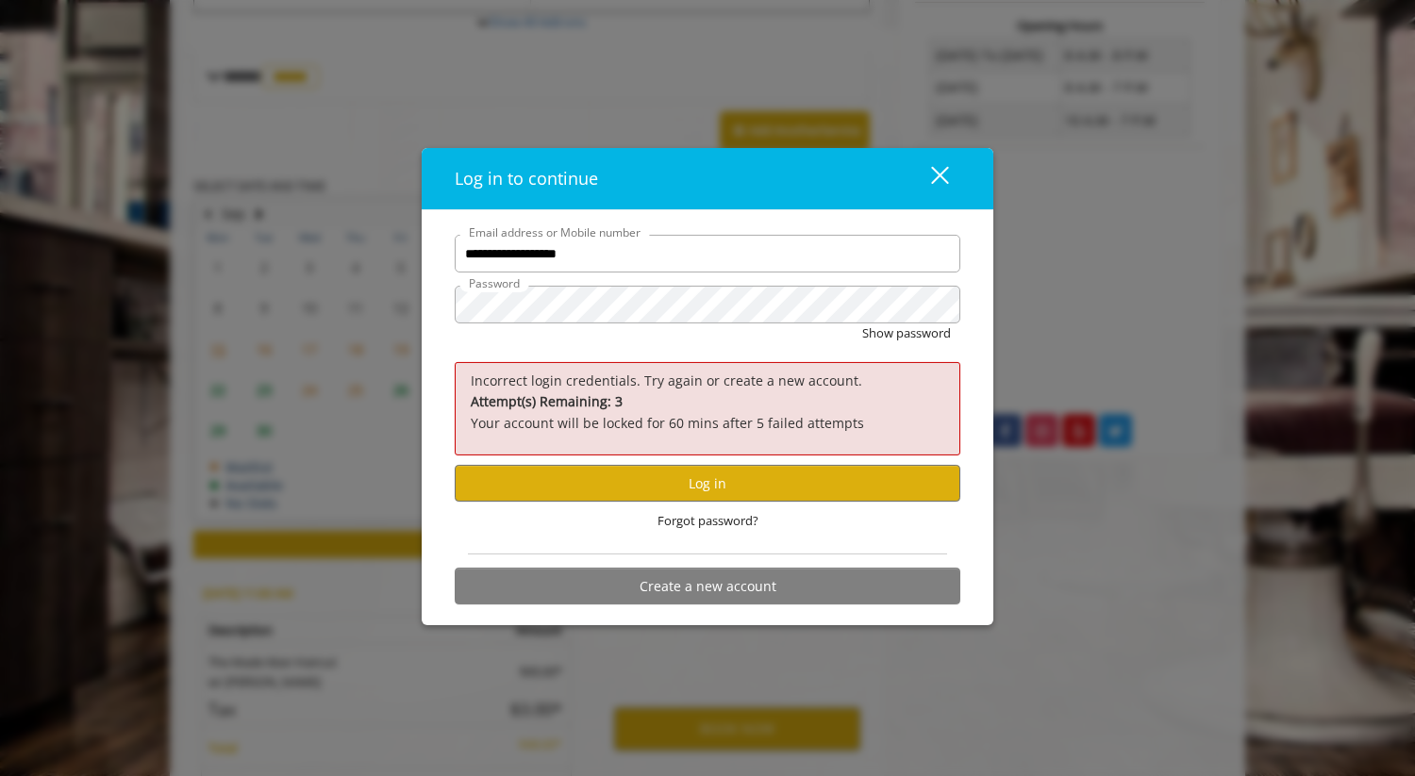
click at [937, 175] on div "close" at bounding box center [928, 179] width 38 height 28
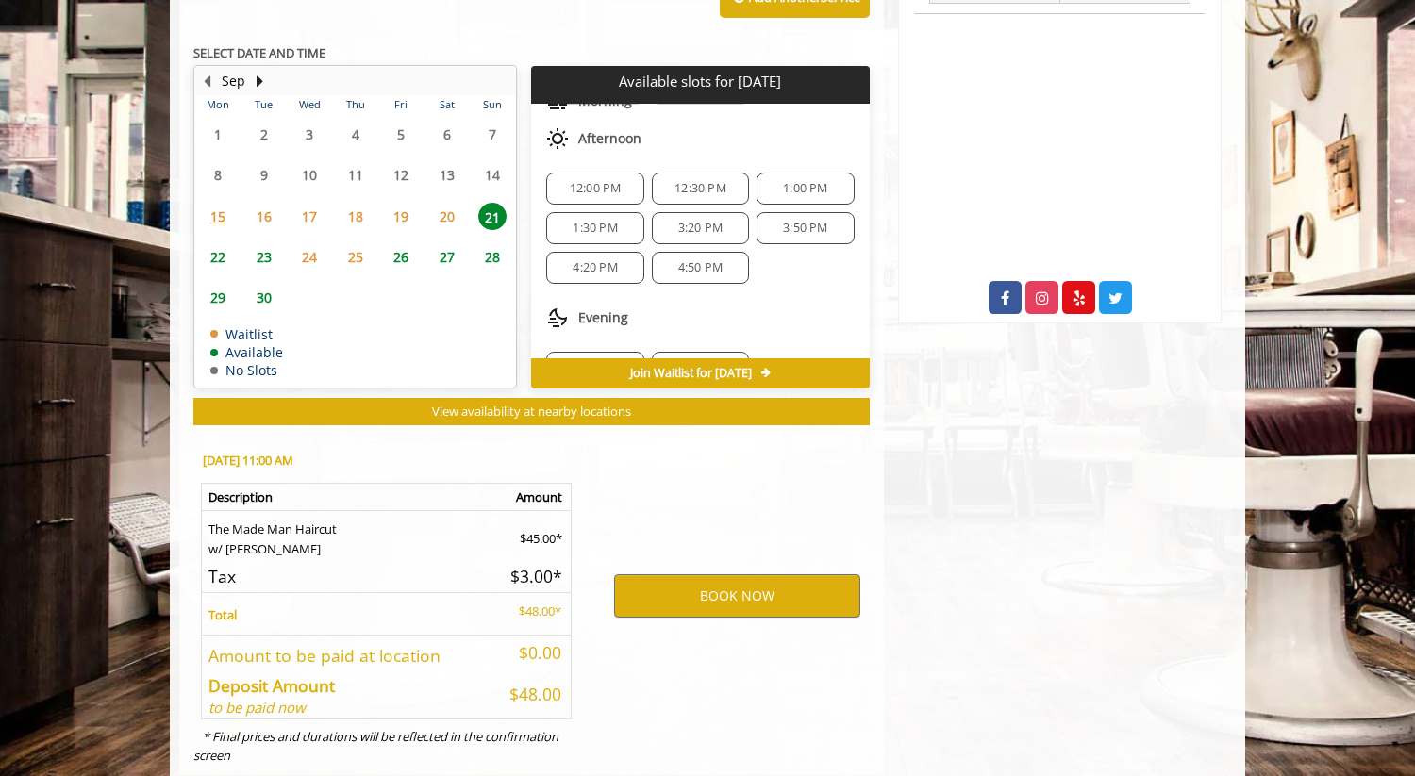
scroll to position [857, 0]
